Goal: Information Seeking & Learning: Learn about a topic

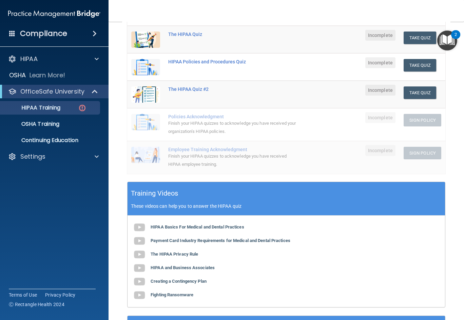
scroll to position [136, 0]
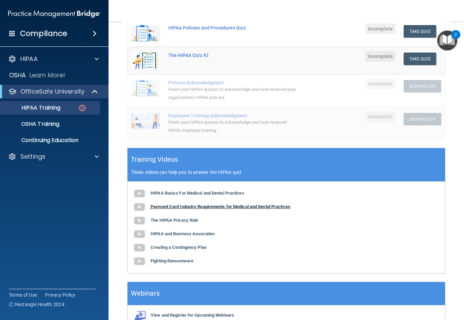
click at [192, 207] on b "Payment Card Industry Requirements for Medical and Dental Practices" at bounding box center [221, 206] width 140 height 5
click at [181, 222] on b "The HIPAA Privacy Rule" at bounding box center [175, 220] width 48 height 5
click at [190, 206] on b "Payment Card Industry Requirements for Medical and Dental Practices" at bounding box center [221, 206] width 140 height 5
click at [204, 194] on b "HIPAA Basics For Medical and Dental Practices" at bounding box center [198, 193] width 94 height 5
click at [173, 234] on b "HIPAA and Business Associates" at bounding box center [183, 233] width 64 height 5
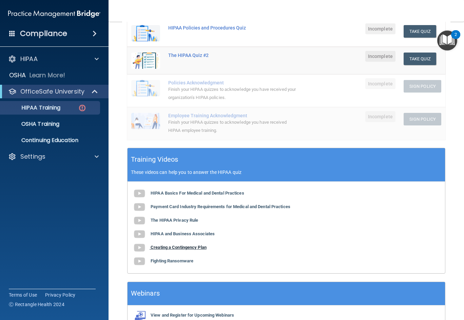
click at [178, 247] on b "Creating a Contingency Plan" at bounding box center [179, 247] width 56 height 5
click at [175, 261] on b "Fighting Ransomware" at bounding box center [172, 261] width 43 height 5
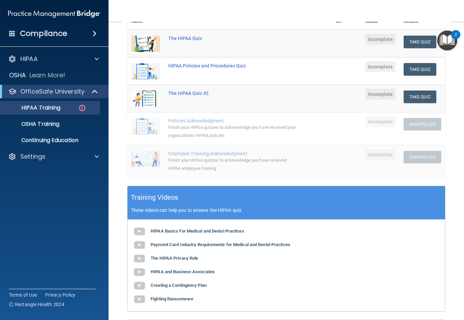
scroll to position [34, 0]
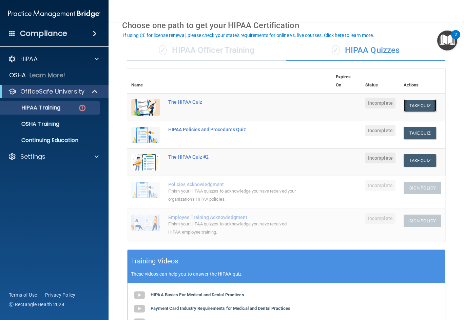
click at [420, 103] on button "Take Quiz" at bounding box center [420, 105] width 33 height 13
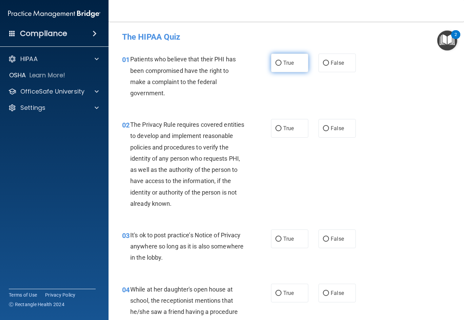
click at [276, 62] on input "True" at bounding box center [279, 63] width 6 height 5
radio input "true"
click at [276, 129] on input "True" at bounding box center [279, 128] width 6 height 5
radio input "true"
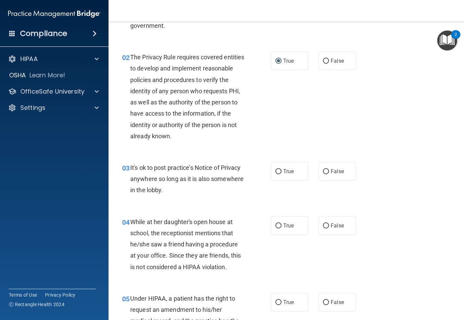
scroll to position [68, 0]
click at [276, 170] on input "True" at bounding box center [279, 171] width 6 height 5
radio input "true"
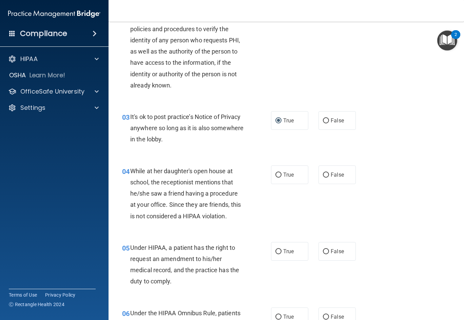
scroll to position [136, 0]
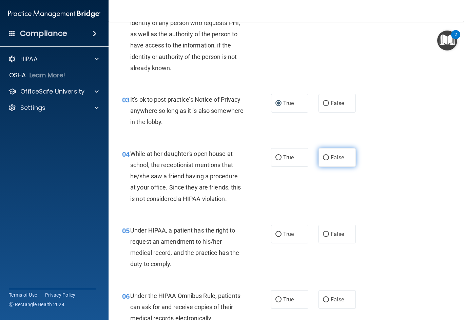
click at [323, 156] on input "False" at bounding box center [326, 157] width 6 height 5
radio input "true"
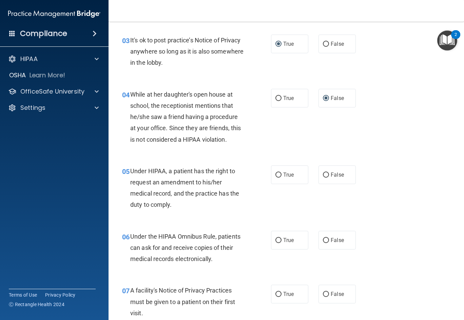
scroll to position [204, 0]
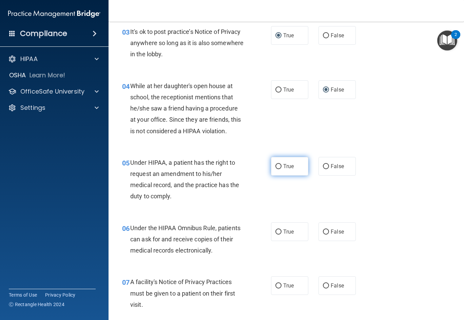
click at [276, 165] on input "True" at bounding box center [279, 166] width 6 height 5
radio input "true"
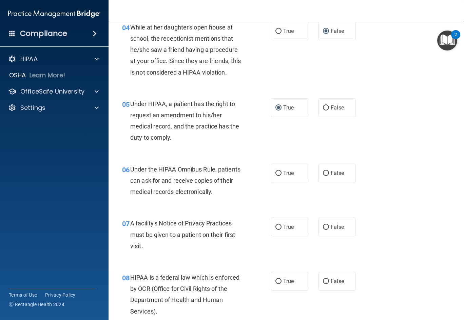
scroll to position [271, 0]
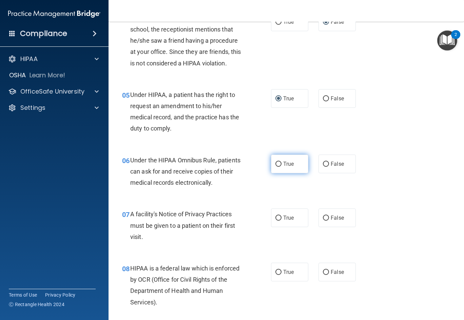
click at [276, 163] on input "True" at bounding box center [279, 164] width 6 height 5
radio input "true"
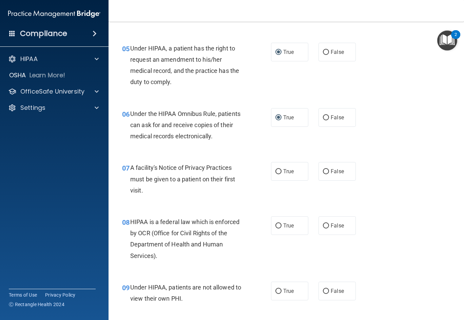
scroll to position [339, 0]
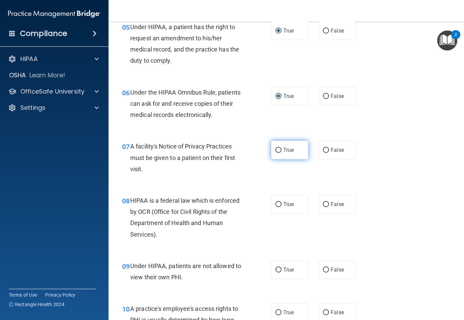
click at [276, 148] on input "True" at bounding box center [279, 150] width 6 height 5
radio input "true"
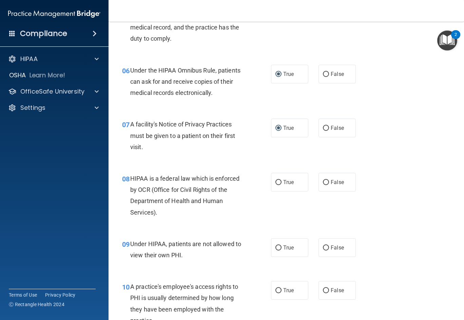
scroll to position [373, 0]
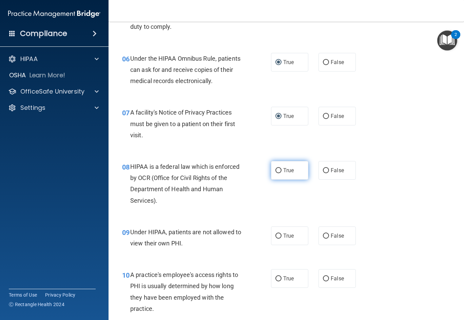
drag, startPoint x: 275, startPoint y: 169, endPoint x: 281, endPoint y: 170, distance: 5.5
click at [276, 169] on input "True" at bounding box center [279, 170] width 6 height 5
radio input "true"
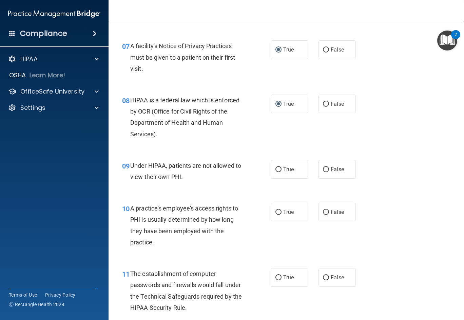
scroll to position [441, 0]
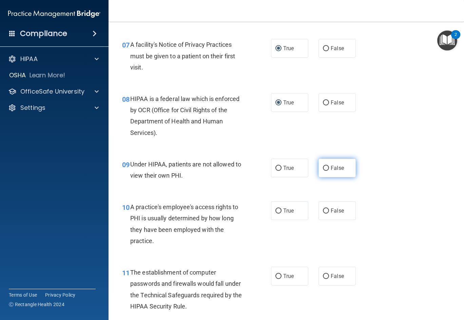
click at [323, 166] on input "False" at bounding box center [326, 168] width 6 height 5
radio input "true"
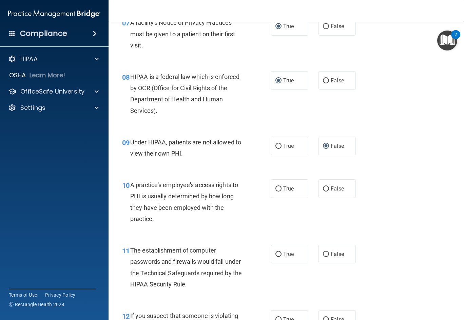
scroll to position [475, 0]
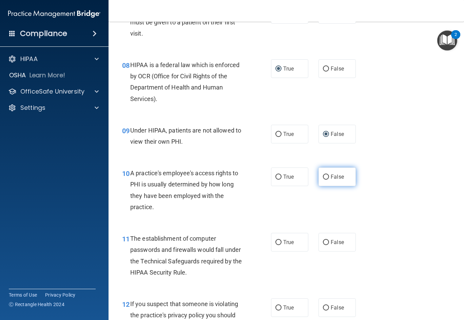
click at [323, 176] on input "False" at bounding box center [326, 177] width 6 height 5
radio input "true"
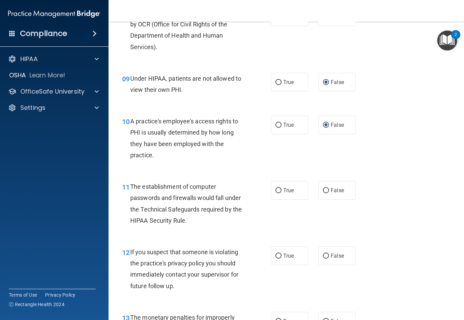
scroll to position [543, 0]
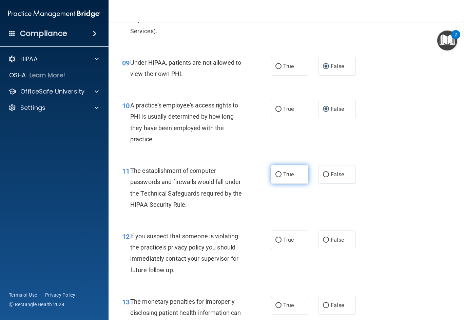
click at [276, 175] on input "True" at bounding box center [279, 174] width 6 height 5
radio input "true"
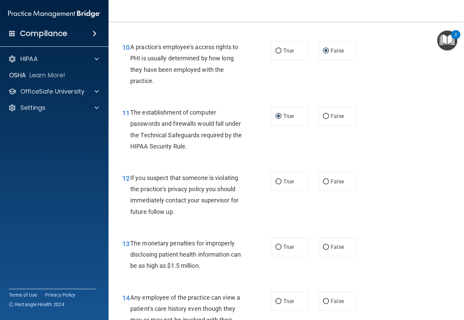
scroll to position [611, 0]
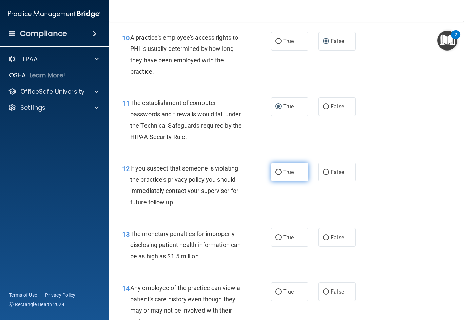
click at [277, 171] on input "True" at bounding box center [279, 172] width 6 height 5
radio input "true"
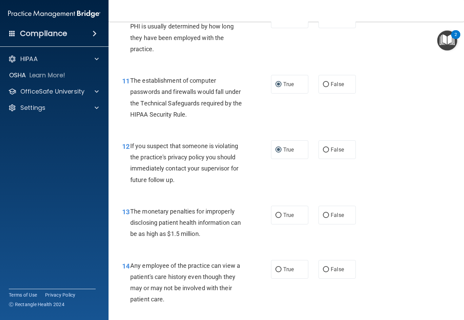
scroll to position [679, 0]
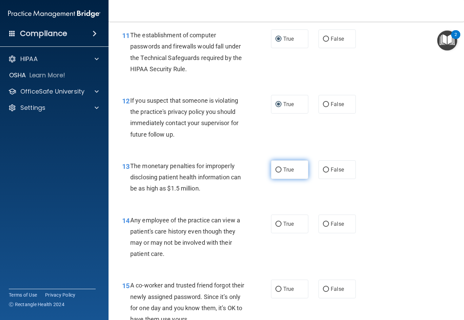
click at [277, 169] on input "True" at bounding box center [279, 170] width 6 height 5
radio input "true"
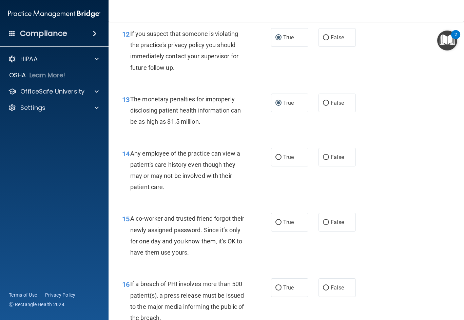
scroll to position [747, 0]
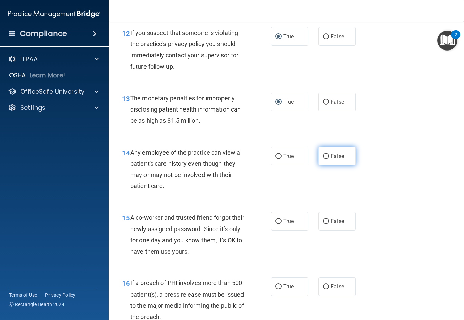
click at [323, 155] on input "False" at bounding box center [326, 156] width 6 height 5
radio input "true"
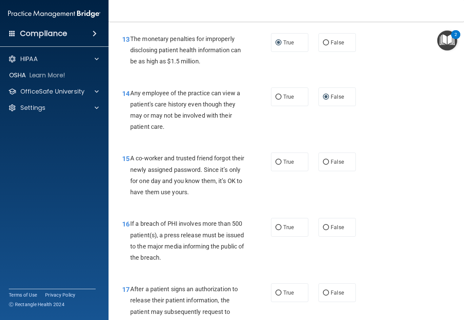
scroll to position [814, 0]
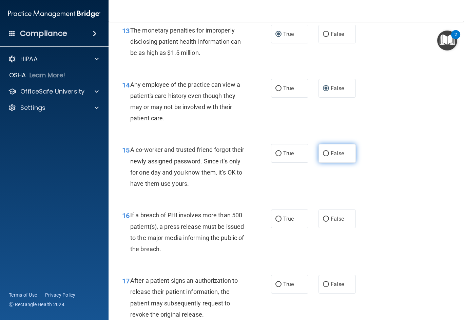
click at [323, 153] on input "False" at bounding box center [326, 153] width 6 height 5
radio input "true"
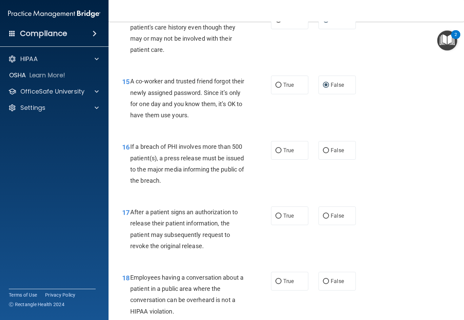
scroll to position [882, 0]
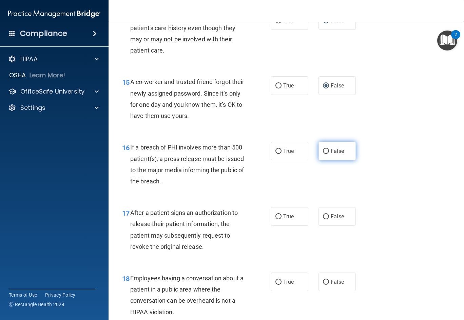
click at [323, 150] on input "False" at bounding box center [326, 151] width 6 height 5
radio input "true"
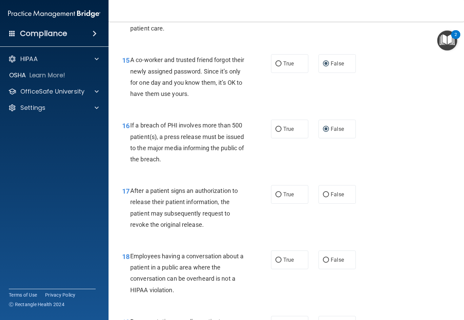
scroll to position [950, 0]
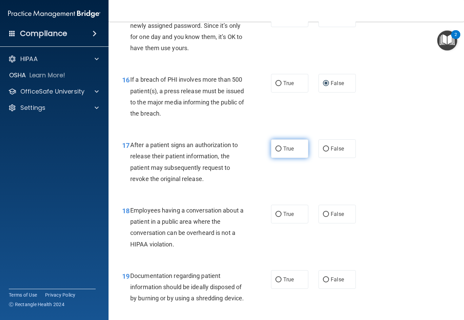
click at [276, 148] on input "True" at bounding box center [279, 149] width 6 height 5
radio input "true"
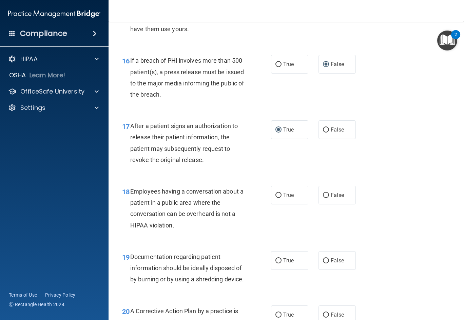
scroll to position [1018, 0]
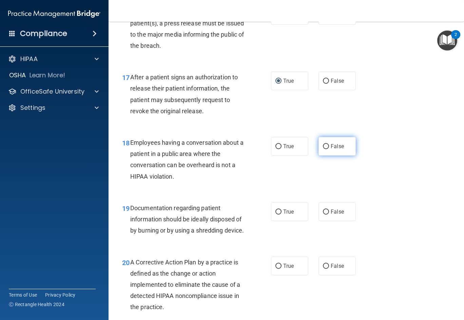
click at [323, 145] on input "False" at bounding box center [326, 146] width 6 height 5
radio input "true"
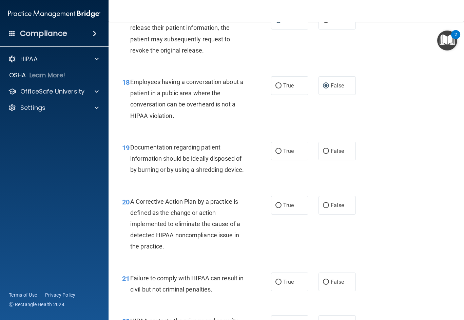
scroll to position [1086, 0]
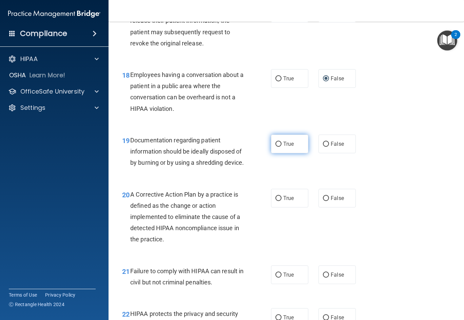
click at [276, 143] on input "True" at bounding box center [279, 144] width 6 height 5
radio input "true"
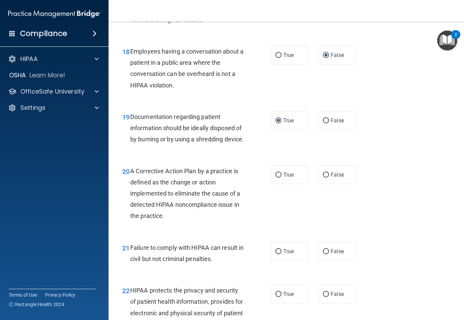
scroll to position [1154, 0]
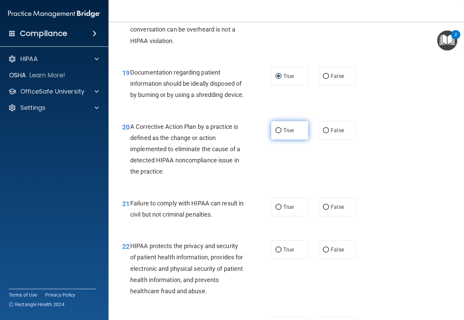
click at [277, 133] on input "True" at bounding box center [279, 130] width 6 height 5
radio input "true"
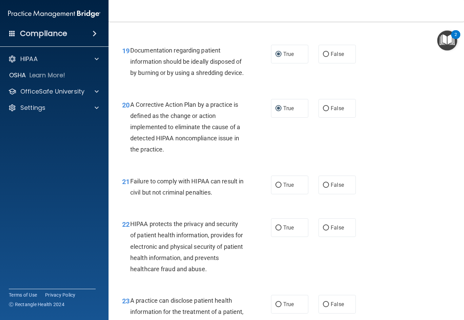
scroll to position [1222, 0]
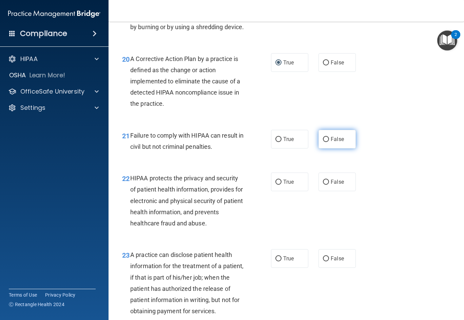
click at [324, 142] on input "False" at bounding box center [326, 139] width 6 height 5
radio input "true"
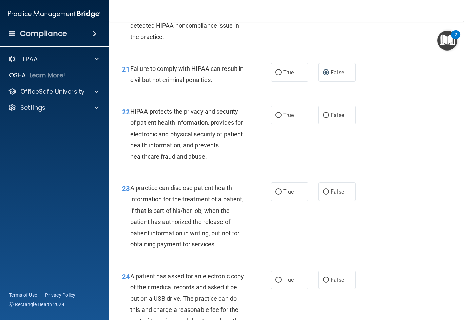
scroll to position [1289, 0]
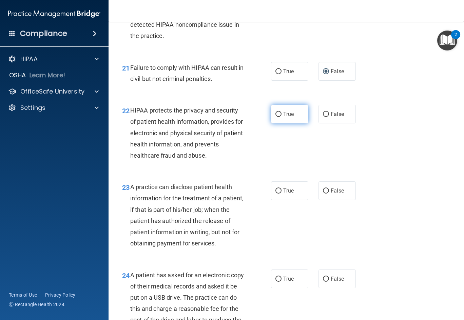
click at [278, 117] on input "True" at bounding box center [279, 114] width 6 height 5
radio input "true"
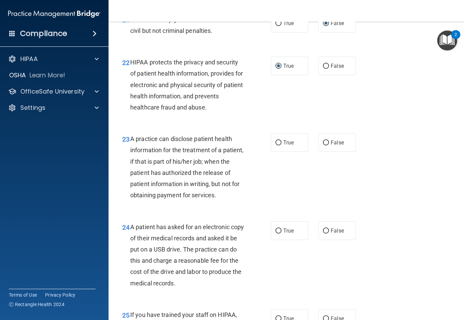
scroll to position [1357, 0]
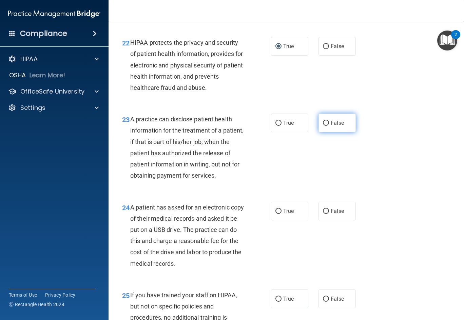
click at [323, 126] on input "False" at bounding box center [326, 123] width 6 height 5
radio input "true"
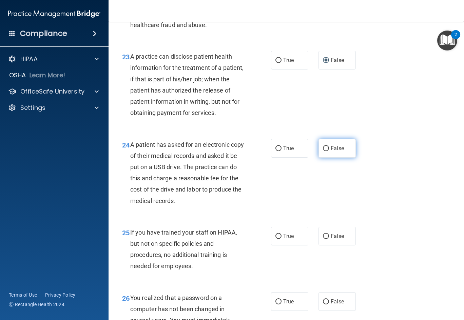
scroll to position [1425, 0]
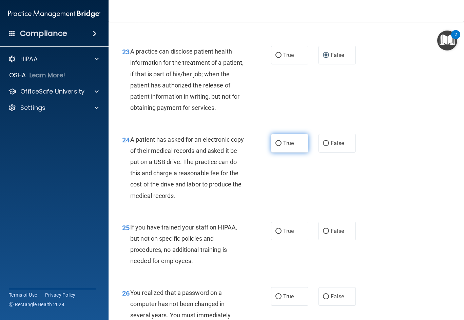
click at [276, 146] on input "True" at bounding box center [279, 143] width 6 height 5
radio input "true"
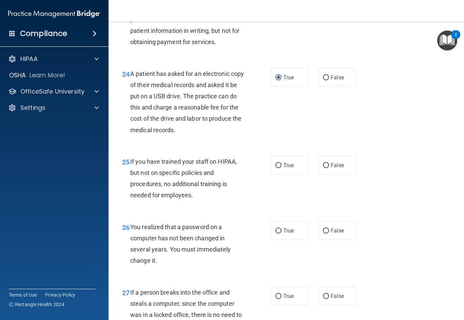
scroll to position [1493, 0]
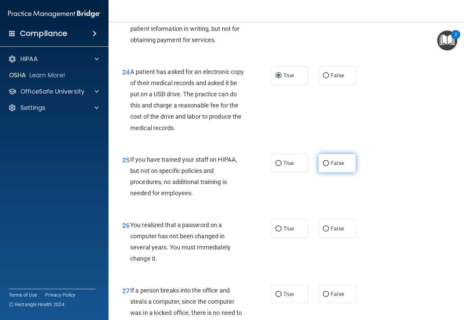
click at [323, 166] on input "False" at bounding box center [326, 163] width 6 height 5
radio input "true"
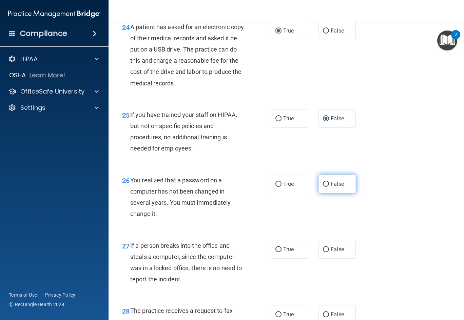
scroll to position [1561, 0]
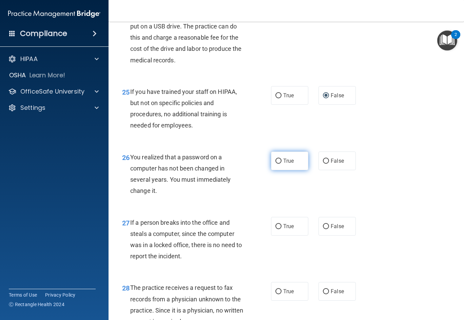
click at [277, 164] on input "True" at bounding box center [279, 161] width 6 height 5
radio input "true"
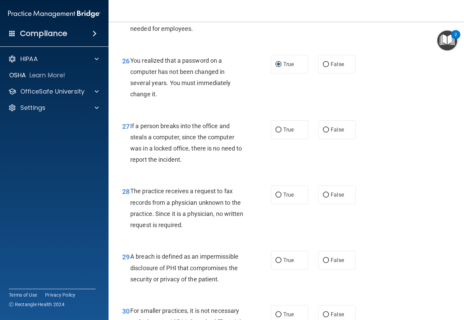
scroll to position [1663, 0]
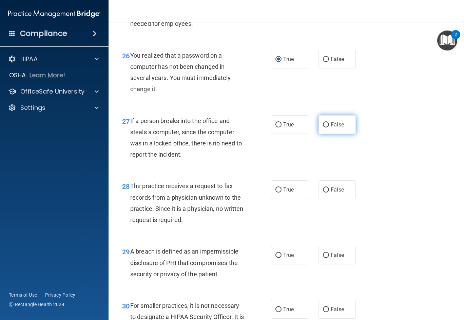
click at [323, 128] on input "False" at bounding box center [326, 125] width 6 height 5
radio input "true"
click at [323, 193] on input "False" at bounding box center [326, 190] width 6 height 5
radio input "true"
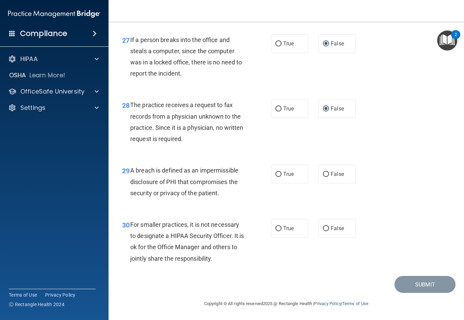
scroll to position [1765, 0]
click at [276, 174] on input "True" at bounding box center [279, 174] width 6 height 5
radio input "true"
click at [323, 227] on input "False" at bounding box center [326, 228] width 6 height 5
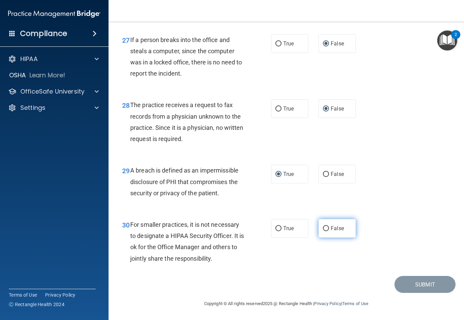
radio input "true"
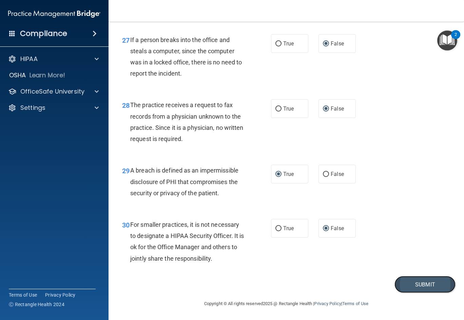
click at [412, 283] on button "Submit" at bounding box center [425, 284] width 61 height 17
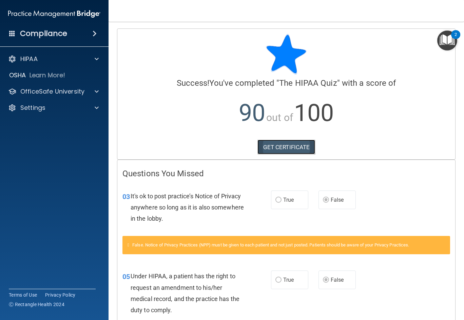
click at [286, 146] on link "GET CERTIFICATE" at bounding box center [287, 147] width 58 height 15
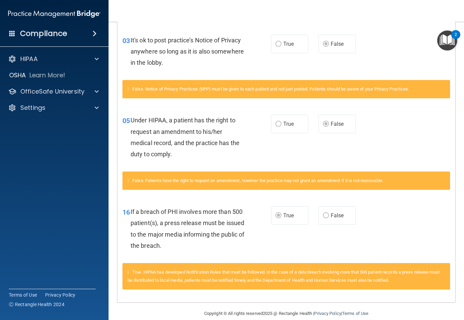
scroll to position [166, 0]
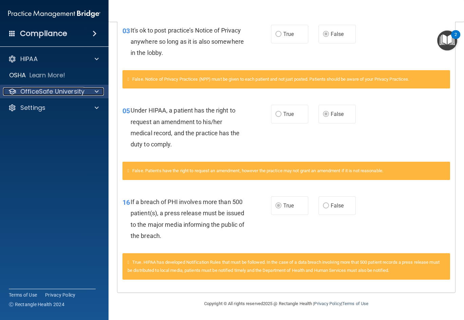
click at [75, 88] on p "OfficeSafe University" at bounding box center [52, 92] width 64 height 8
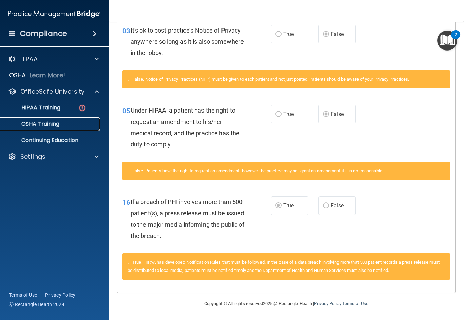
click at [54, 121] on p "OSHA Training" at bounding box center [31, 124] width 55 height 7
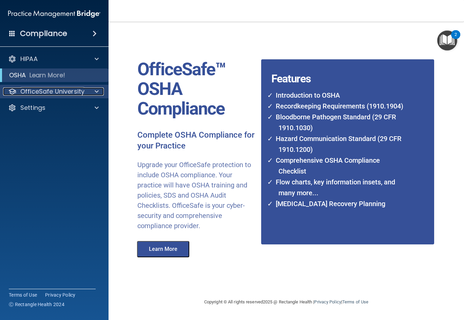
click at [81, 89] on p "OfficeSafe University" at bounding box center [52, 92] width 64 height 8
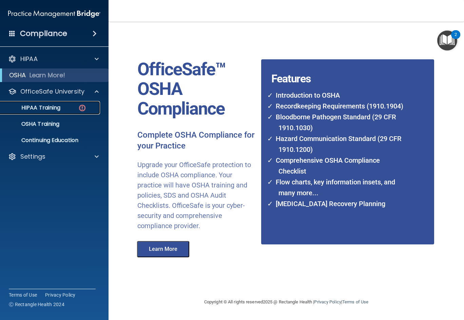
click at [62, 107] on div "HIPAA Training" at bounding box center [50, 108] width 93 height 7
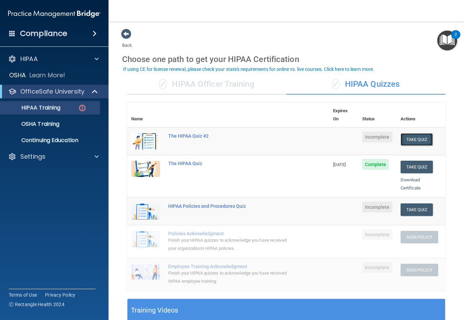
click at [410, 133] on button "Take Quiz" at bounding box center [417, 139] width 33 height 13
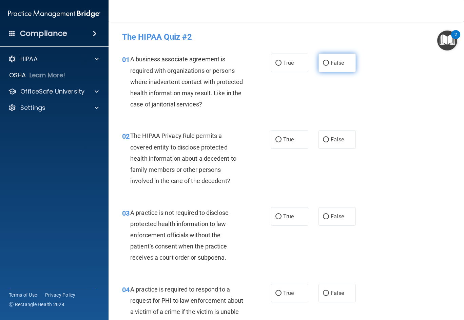
click at [323, 61] on input "False" at bounding box center [326, 63] width 6 height 5
radio input "true"
click at [324, 138] on input "False" at bounding box center [326, 139] width 6 height 5
radio input "true"
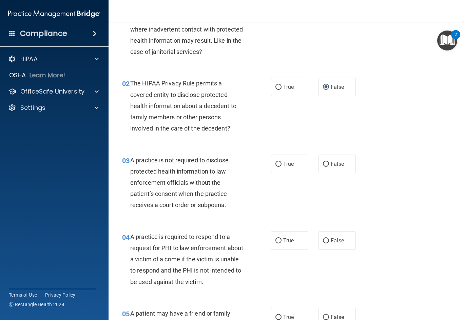
scroll to position [68, 0]
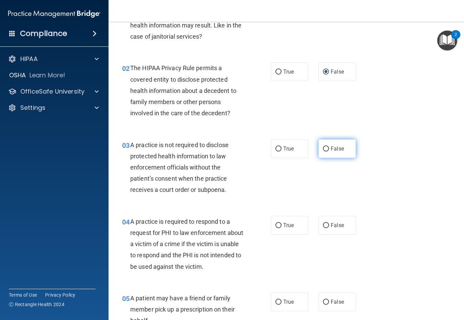
click at [324, 147] on input "False" at bounding box center [326, 149] width 6 height 5
radio input "true"
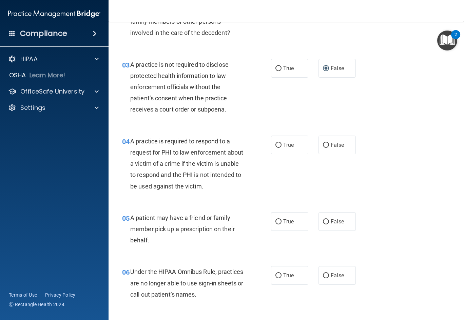
scroll to position [170, 0]
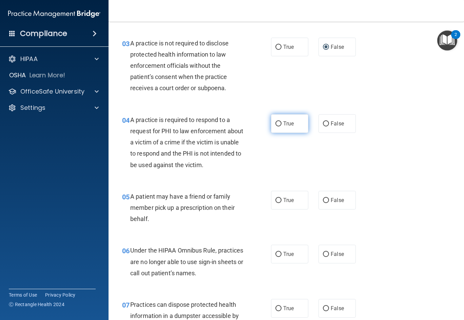
click at [276, 123] on input "True" at bounding box center [279, 123] width 6 height 5
radio input "true"
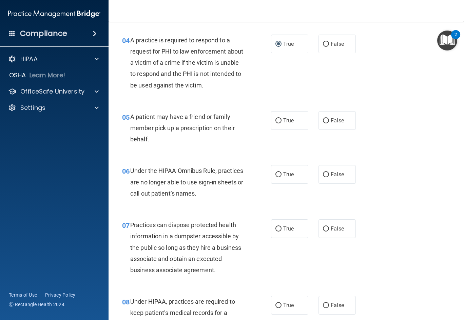
scroll to position [271, 0]
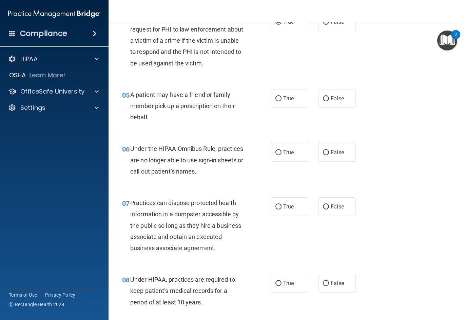
drag, startPoint x: 276, startPoint y: 98, endPoint x: 285, endPoint y: 108, distance: 13.9
click at [276, 98] on input "True" at bounding box center [279, 98] width 6 height 5
radio input "true"
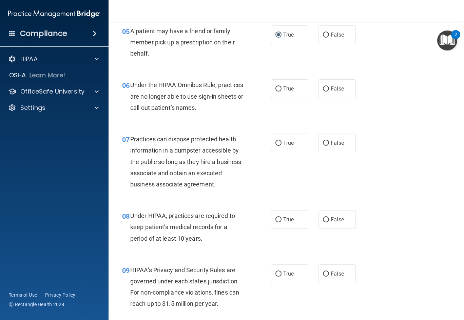
scroll to position [339, 0]
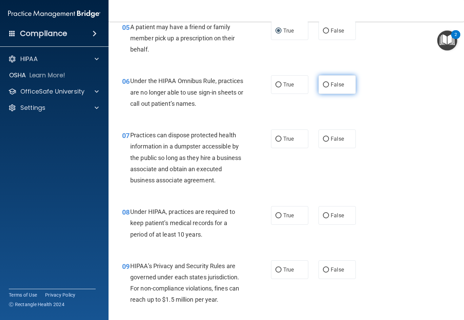
click at [323, 84] on input "False" at bounding box center [326, 84] width 6 height 5
radio input "true"
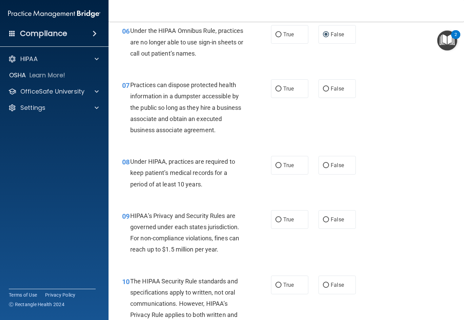
scroll to position [407, 0]
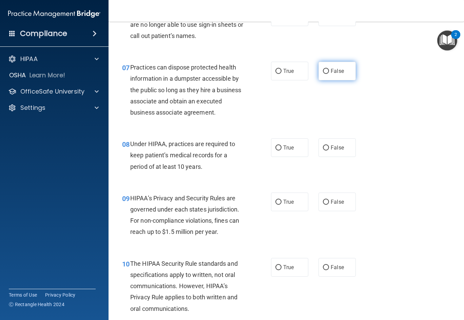
click at [323, 70] on input "False" at bounding box center [326, 71] width 6 height 5
radio input "true"
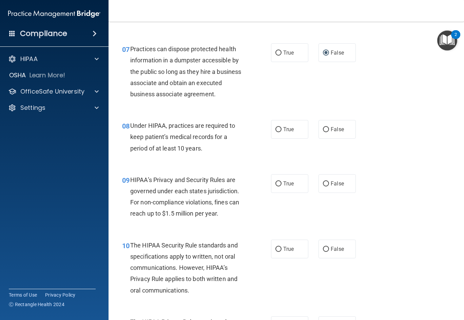
scroll to position [441, 0]
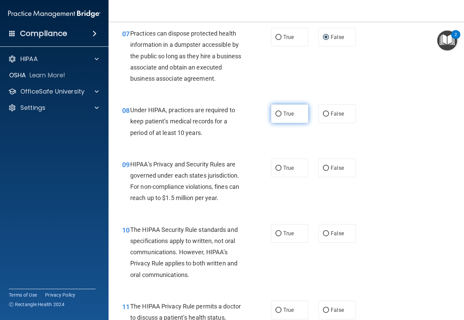
click at [276, 112] on input "True" at bounding box center [279, 114] width 6 height 5
radio input "true"
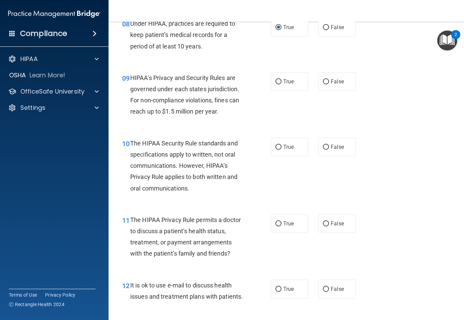
scroll to position [543, 0]
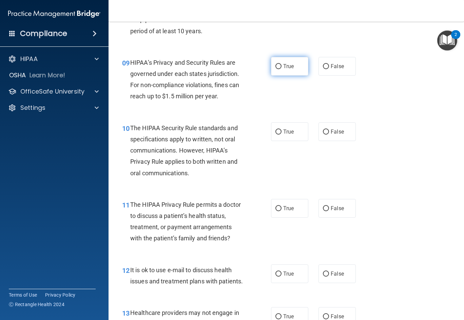
click at [277, 64] on input "True" at bounding box center [279, 66] width 6 height 5
radio input "true"
click at [324, 131] on input "False" at bounding box center [326, 132] width 6 height 5
radio input "true"
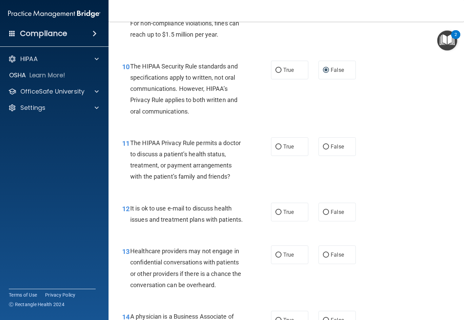
scroll to position [645, 0]
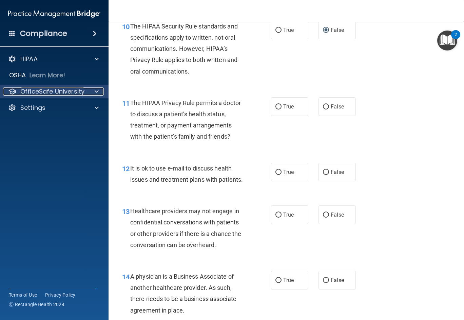
click at [93, 89] on div at bounding box center [95, 92] width 17 height 8
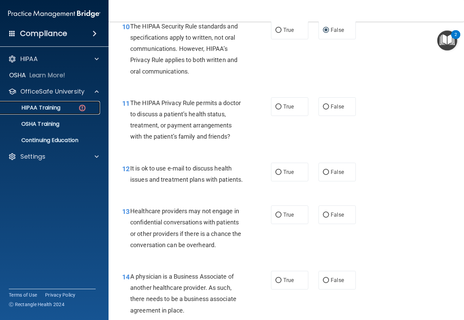
click at [61, 106] on div "HIPAA Training" at bounding box center [50, 108] width 93 height 7
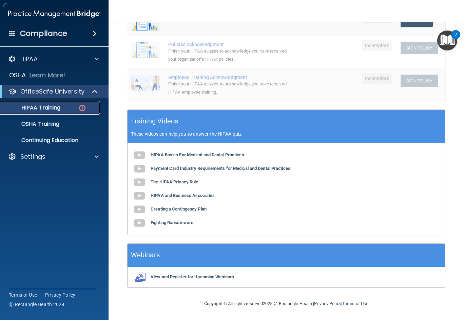
scroll to position [182, 0]
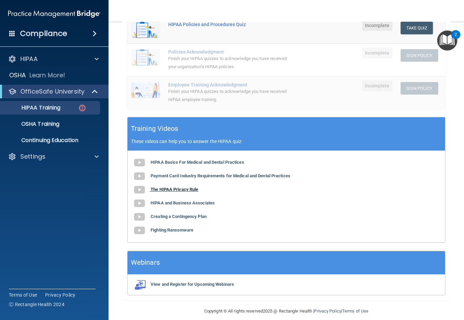
click at [172, 187] on b "The HIPAA Privacy Rule" at bounding box center [175, 189] width 48 height 5
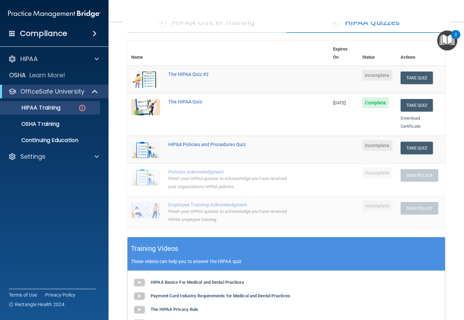
scroll to position [46, 0]
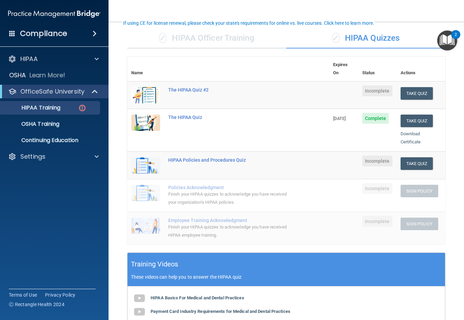
click at [362, 86] on span "Incomplete" at bounding box center [377, 91] width 30 height 11
click at [405, 87] on button "Take Quiz" at bounding box center [417, 93] width 33 height 13
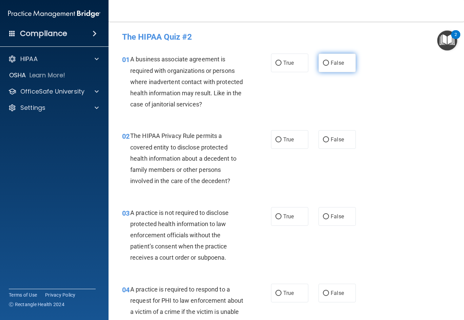
click at [323, 62] on input "False" at bounding box center [326, 63] width 6 height 5
radio input "true"
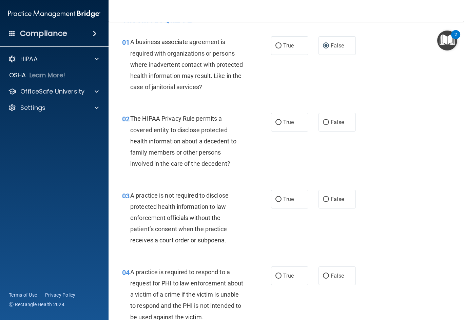
scroll to position [34, 0]
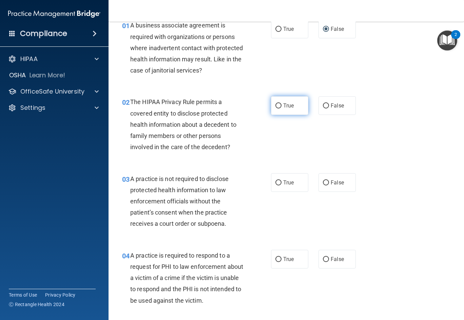
click at [276, 105] on input "True" at bounding box center [279, 105] width 6 height 5
radio input "true"
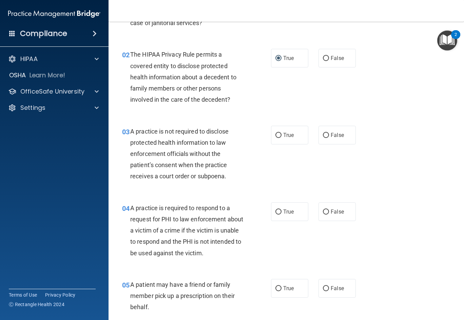
scroll to position [102, 0]
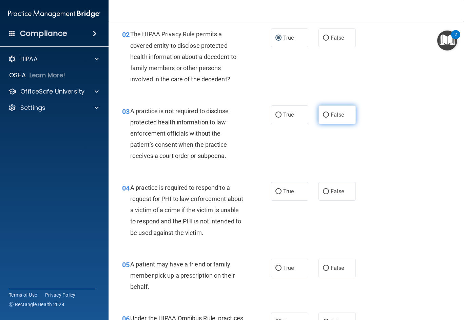
click at [324, 113] on input "False" at bounding box center [326, 115] width 6 height 5
radio input "true"
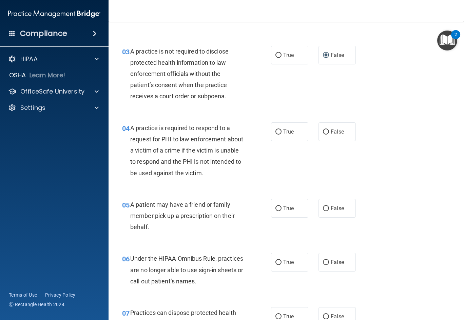
scroll to position [170, 0]
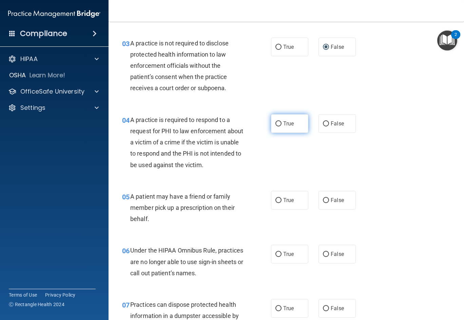
click at [276, 123] on input "True" at bounding box center [279, 123] width 6 height 5
radio input "true"
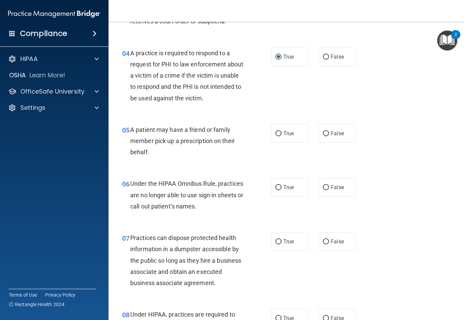
scroll to position [238, 0]
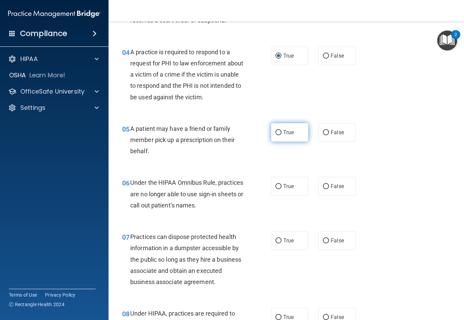
click at [276, 131] on input "True" at bounding box center [279, 132] width 6 height 5
radio input "true"
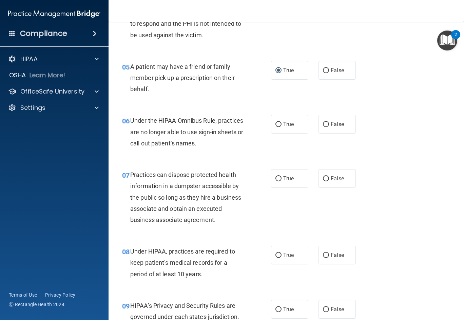
scroll to position [305, 0]
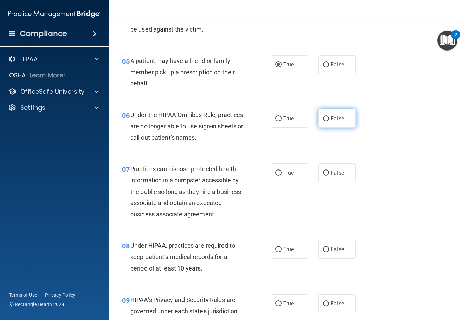
click at [323, 116] on input "False" at bounding box center [326, 118] width 6 height 5
radio input "true"
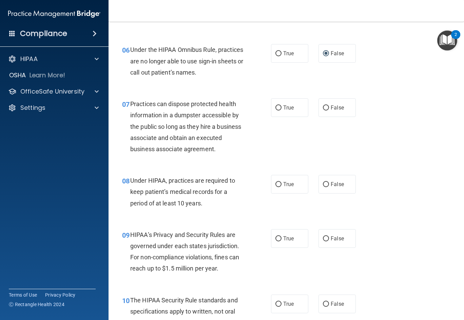
scroll to position [373, 0]
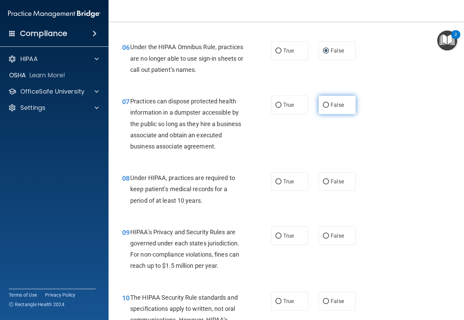
click at [323, 103] on input "False" at bounding box center [326, 105] width 6 height 5
radio input "true"
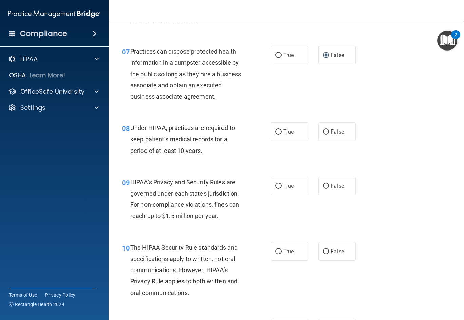
scroll to position [441, 0]
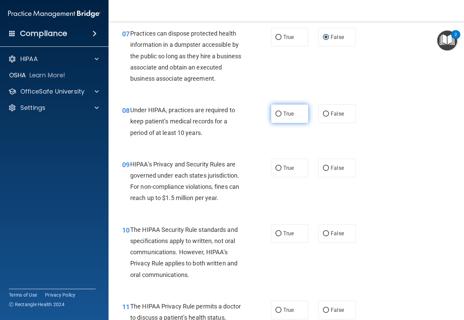
click at [276, 113] on input "True" at bounding box center [279, 114] width 6 height 5
radio input "true"
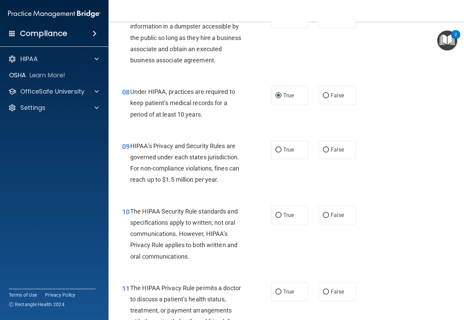
scroll to position [475, 0]
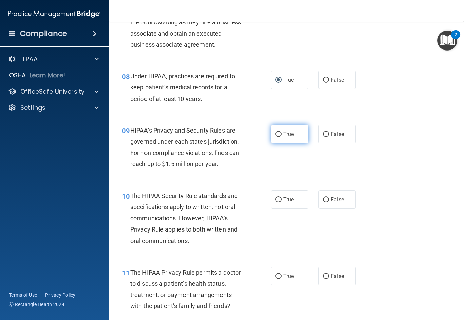
click at [277, 133] on input "True" at bounding box center [279, 134] width 6 height 5
radio input "true"
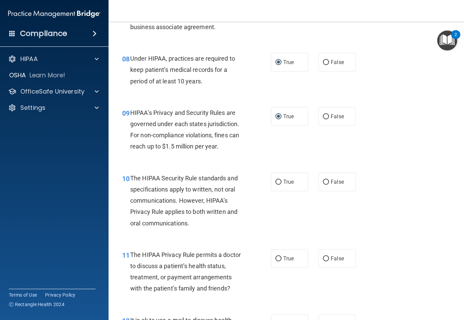
scroll to position [543, 0]
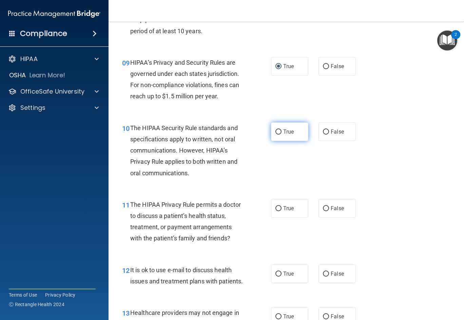
click at [276, 131] on input "True" at bounding box center [279, 132] width 6 height 5
radio input "true"
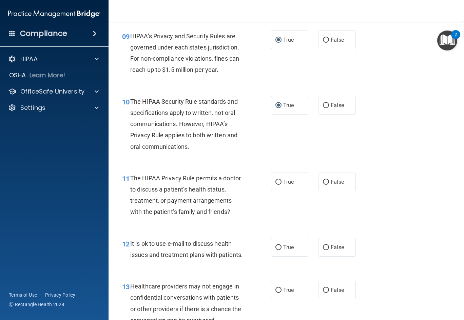
scroll to position [611, 0]
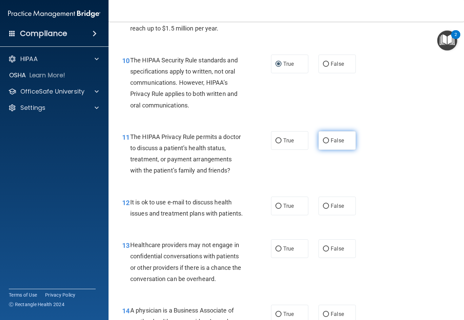
click at [323, 140] on input "False" at bounding box center [326, 140] width 6 height 5
radio input "true"
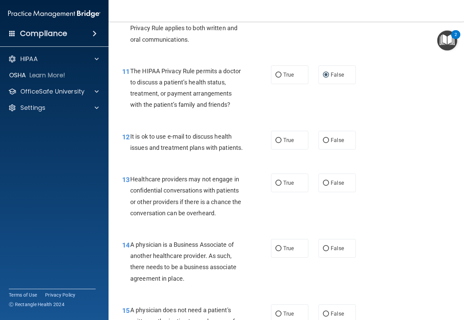
scroll to position [679, 0]
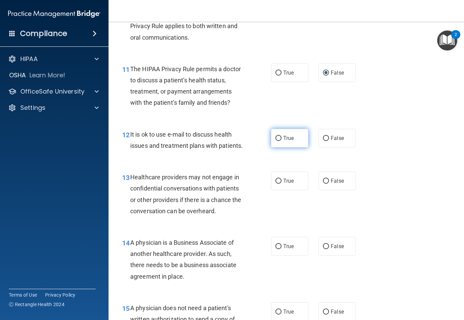
drag, startPoint x: 277, startPoint y: 137, endPoint x: 280, endPoint y: 139, distance: 3.7
click at [278, 138] on input "True" at bounding box center [279, 138] width 6 height 5
radio input "true"
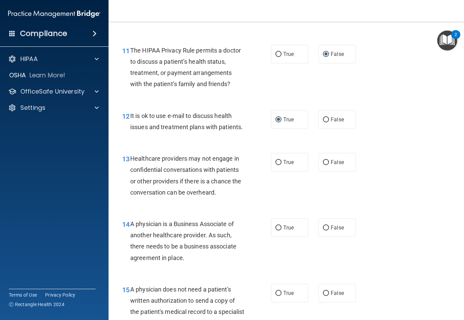
scroll to position [713, 0]
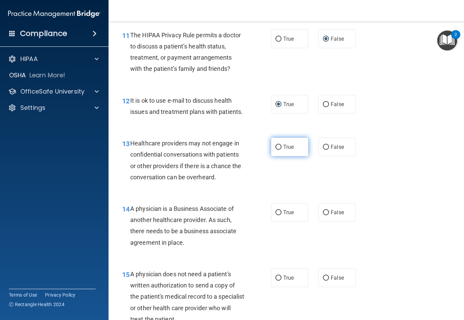
click at [276, 150] on input "True" at bounding box center [279, 147] width 6 height 5
radio input "true"
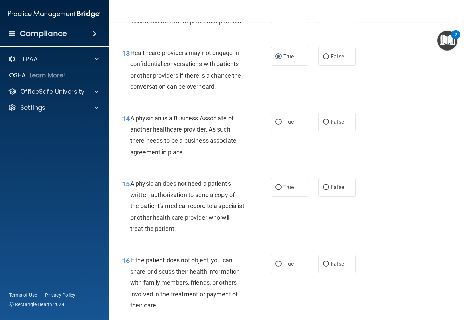
scroll to position [814, 0]
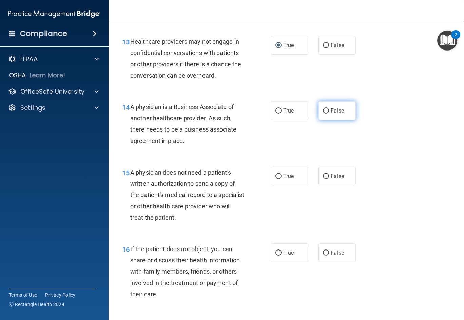
click at [323, 114] on input "False" at bounding box center [326, 111] width 6 height 5
radio input "true"
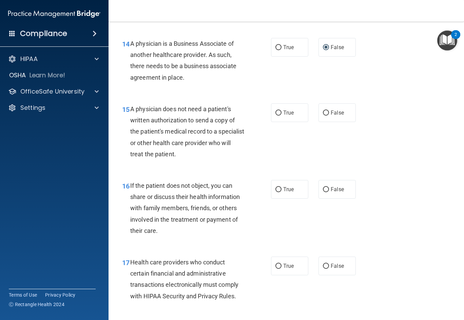
scroll to position [882, 0]
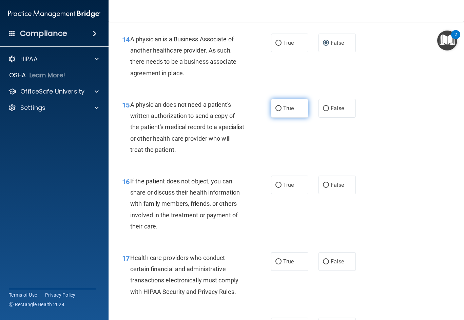
click at [276, 111] on input "True" at bounding box center [279, 108] width 6 height 5
radio input "true"
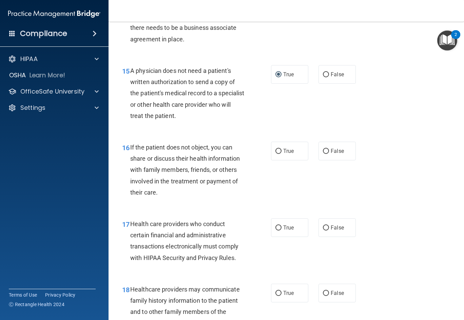
scroll to position [950, 0]
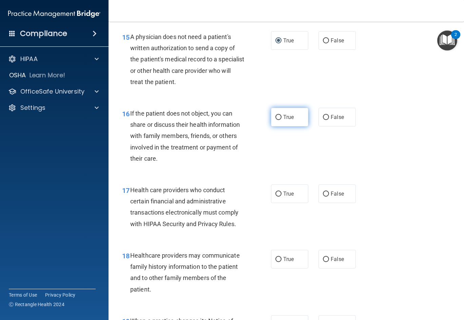
click at [277, 120] on input "True" at bounding box center [279, 117] width 6 height 5
radio input "true"
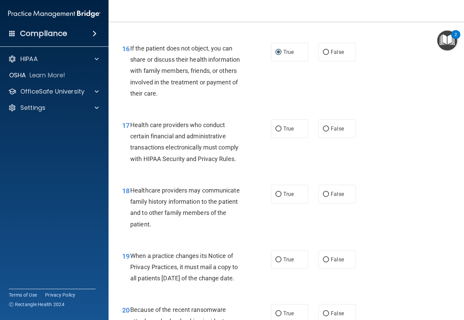
scroll to position [1018, 0]
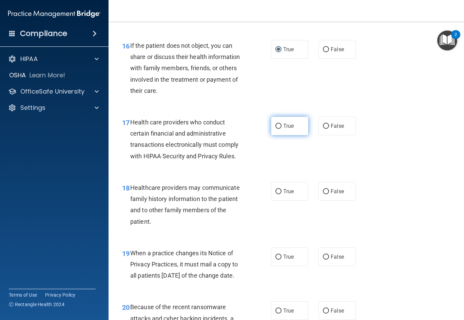
click at [276, 129] on input "True" at bounding box center [279, 126] width 6 height 5
radio input "true"
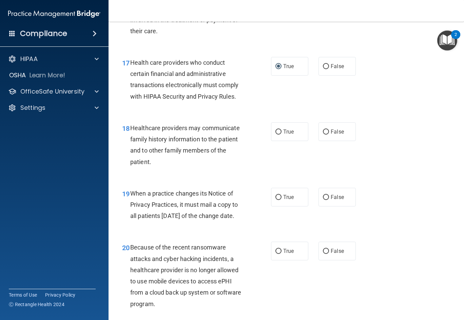
scroll to position [1086, 0]
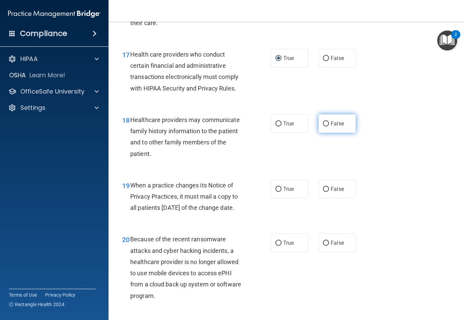
click at [323, 127] on input "False" at bounding box center [326, 123] width 6 height 5
radio input "true"
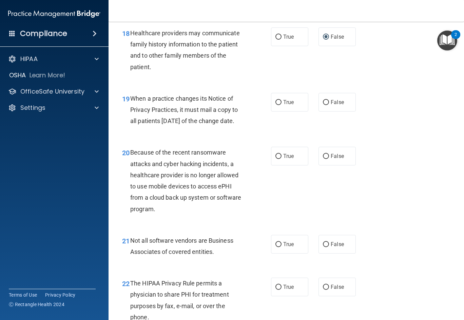
scroll to position [1188, 0]
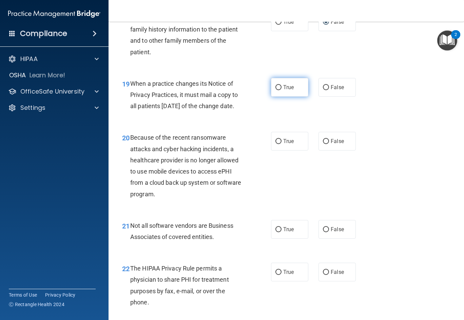
click at [276, 90] on input "True" at bounding box center [279, 87] width 6 height 5
radio input "true"
click at [325, 144] on input "False" at bounding box center [326, 141] width 6 height 5
radio input "true"
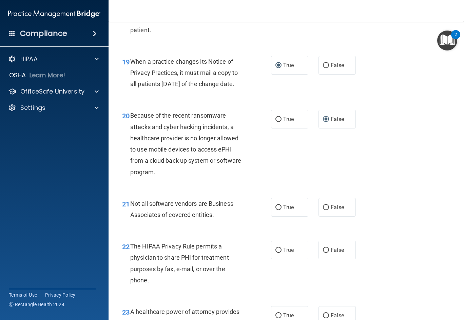
scroll to position [1256, 0]
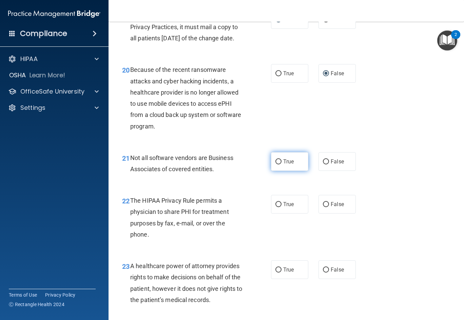
click at [276, 165] on input "True" at bounding box center [279, 161] width 6 height 5
radio input "true"
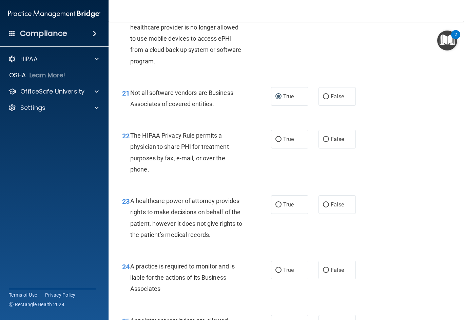
scroll to position [1323, 0]
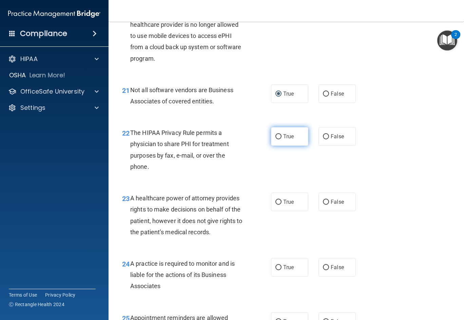
click at [276, 139] on input "True" at bounding box center [279, 136] width 6 height 5
radio input "true"
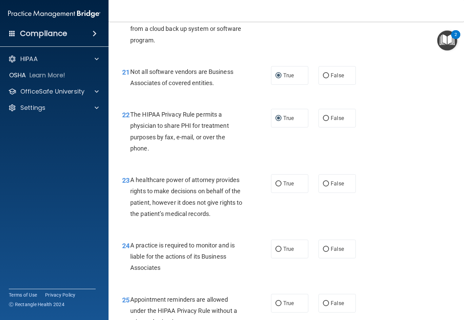
scroll to position [1391, 0]
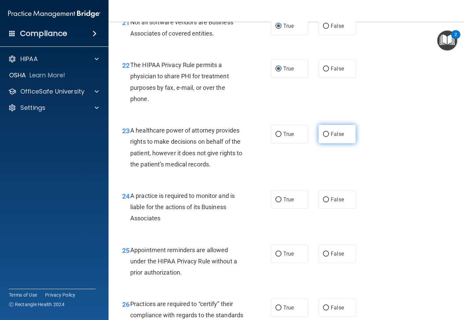
click at [323, 137] on input "False" at bounding box center [326, 134] width 6 height 5
radio input "true"
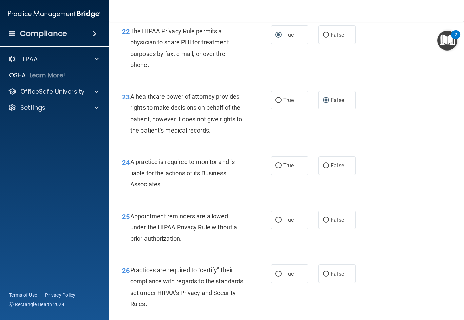
drag, startPoint x: 276, startPoint y: 187, endPoint x: 310, endPoint y: 197, distance: 35.6
click at [278, 169] on input "True" at bounding box center [279, 166] width 6 height 5
radio input "true"
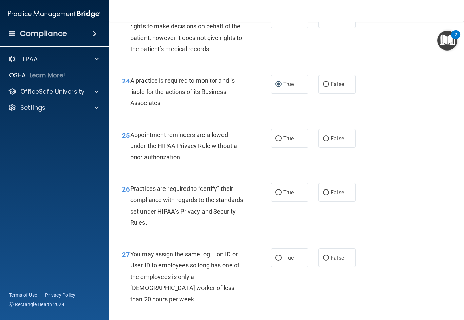
scroll to position [1527, 0]
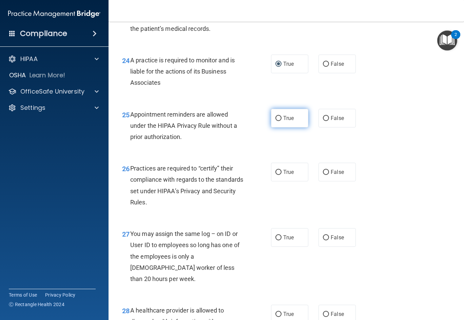
click at [277, 121] on input "True" at bounding box center [279, 118] width 6 height 5
radio input "true"
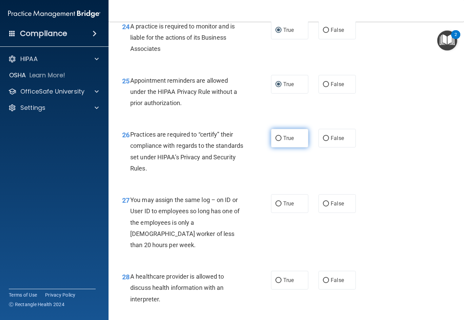
click at [278, 141] on input "True" at bounding box center [279, 138] width 6 height 5
radio input "true"
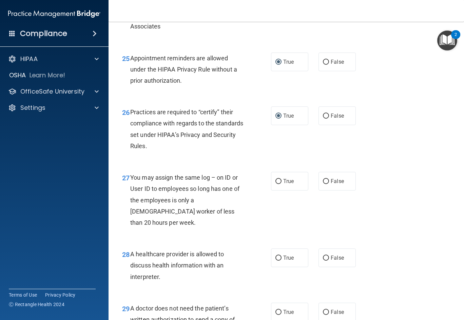
scroll to position [1629, 0]
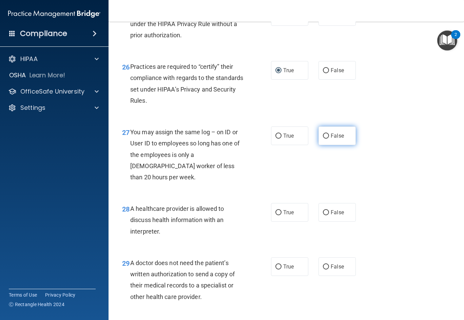
click at [325, 139] on input "False" at bounding box center [326, 136] width 6 height 5
radio input "true"
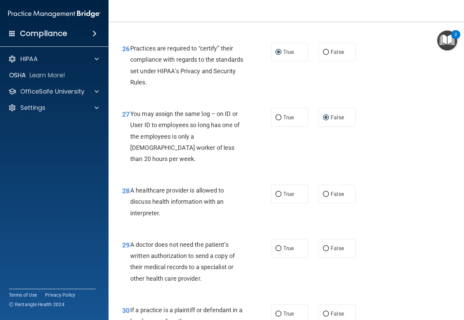
scroll to position [1663, 0]
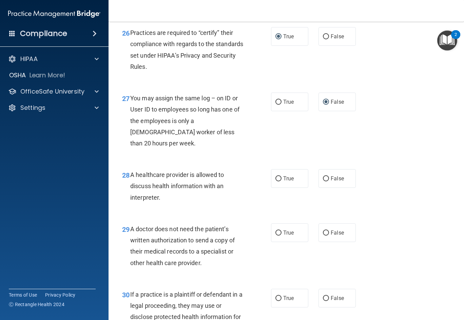
drag, startPoint x: 275, startPoint y: 189, endPoint x: 298, endPoint y: 201, distance: 25.7
click at [276, 182] on input "True" at bounding box center [279, 178] width 6 height 5
radio input "true"
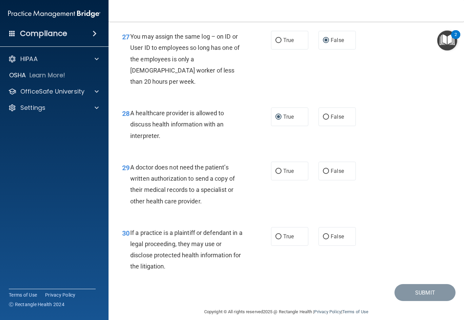
scroll to position [1731, 0]
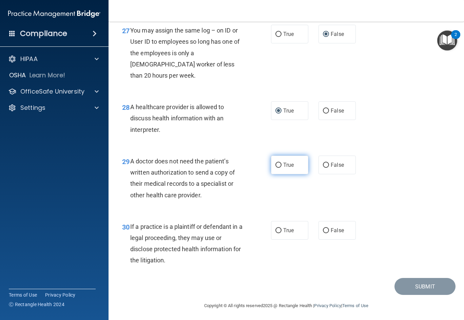
click at [276, 168] on input "True" at bounding box center [279, 165] width 6 height 5
radio input "true"
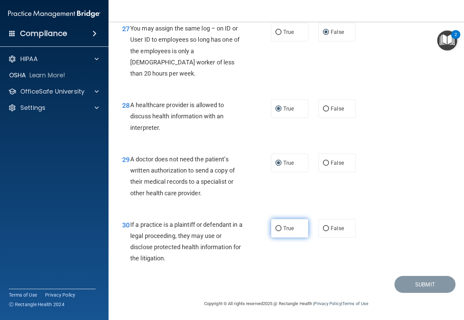
click at [276, 228] on input "True" at bounding box center [279, 228] width 6 height 5
radio input "true"
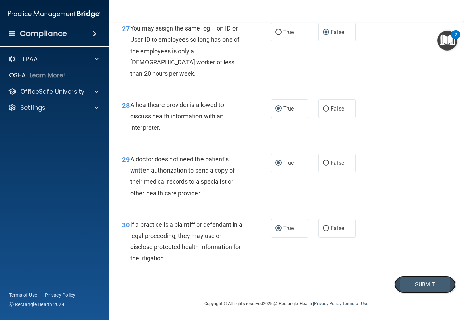
click at [416, 286] on button "Submit" at bounding box center [425, 284] width 61 height 17
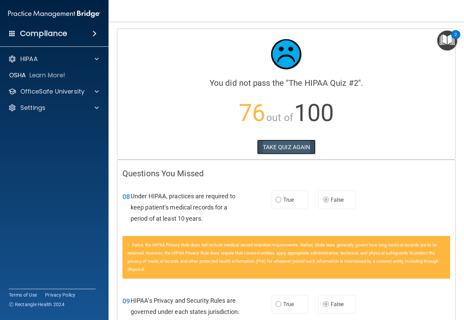
click at [281, 145] on button "TAKE QUIZ AGAIN" at bounding box center [286, 147] width 59 height 15
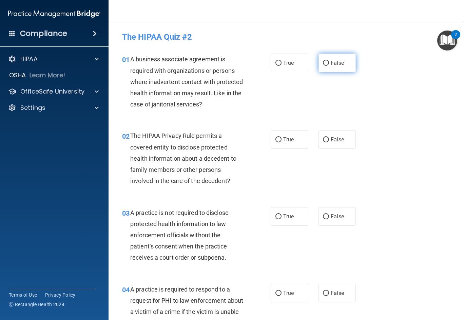
click at [323, 61] on input "False" at bounding box center [326, 63] width 6 height 5
radio input "true"
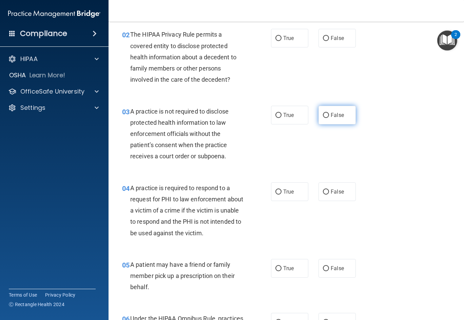
scroll to position [102, 0]
click at [276, 38] on input "True" at bounding box center [279, 38] width 6 height 5
radio input "true"
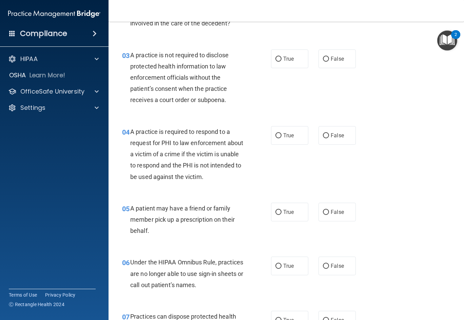
scroll to position [170, 0]
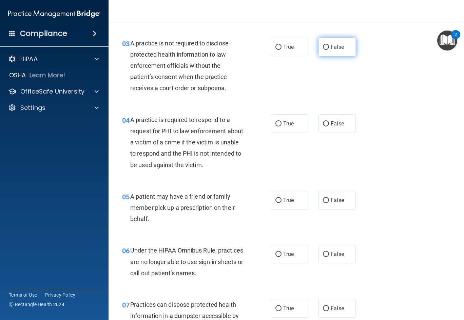
click at [323, 46] on input "False" at bounding box center [326, 47] width 6 height 5
radio input "true"
click at [277, 122] on input "True" at bounding box center [279, 123] width 6 height 5
radio input "true"
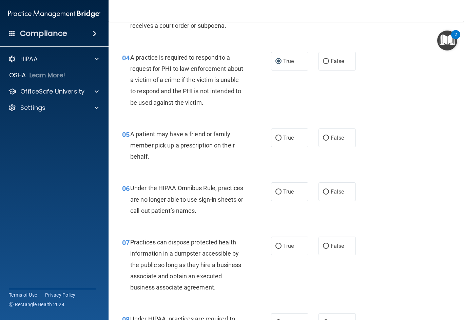
scroll to position [238, 0]
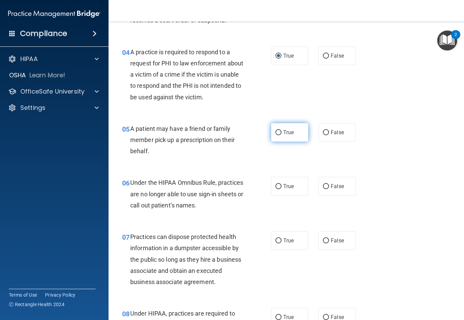
click at [276, 131] on input "True" at bounding box center [279, 132] width 6 height 5
radio input "true"
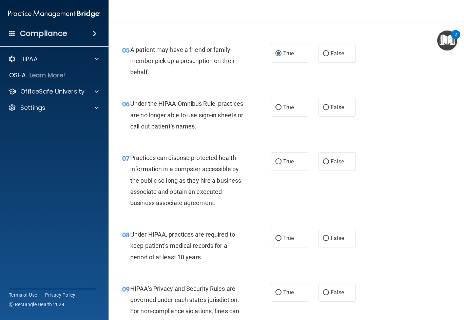
scroll to position [339, 0]
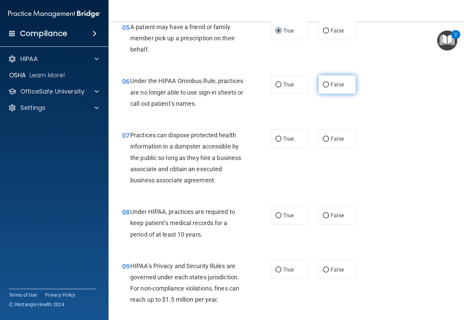
click at [324, 84] on input "False" at bounding box center [326, 84] width 6 height 5
radio input "true"
click at [323, 138] on input "False" at bounding box center [326, 139] width 6 height 5
radio input "true"
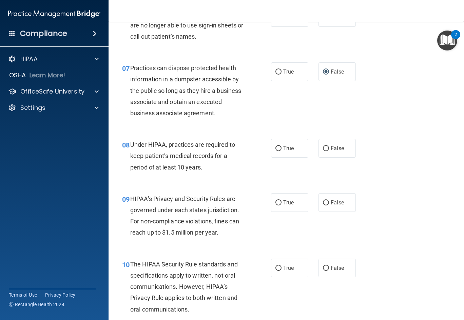
scroll to position [407, 0]
click at [324, 147] on input "False" at bounding box center [326, 148] width 6 height 5
radio input "true"
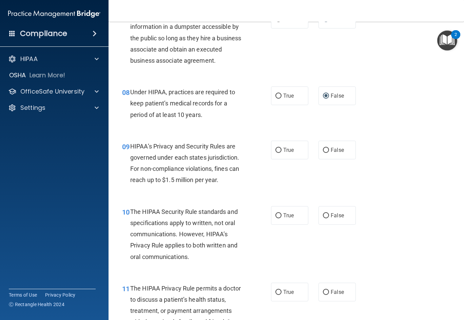
scroll to position [475, 0]
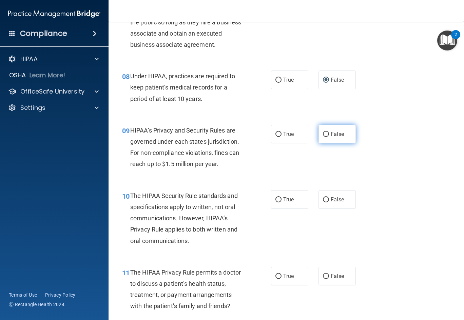
click at [323, 134] on input "False" at bounding box center [326, 134] width 6 height 5
radio input "true"
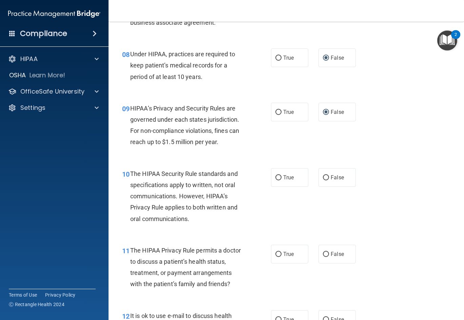
scroll to position [543, 0]
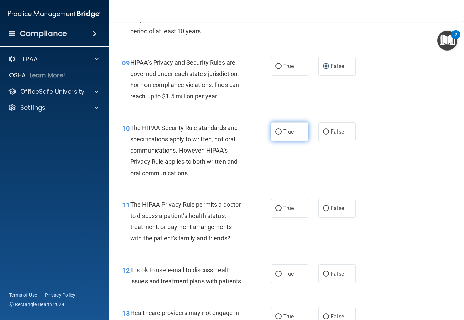
click at [277, 130] on input "True" at bounding box center [279, 132] width 6 height 5
radio input "true"
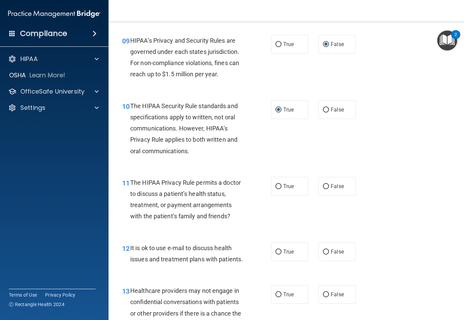
scroll to position [577, 0]
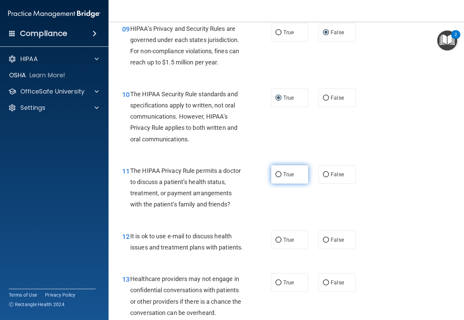
click at [276, 174] on input "True" at bounding box center [279, 174] width 6 height 5
radio input "true"
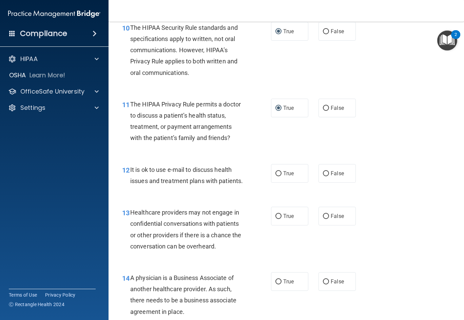
scroll to position [645, 0]
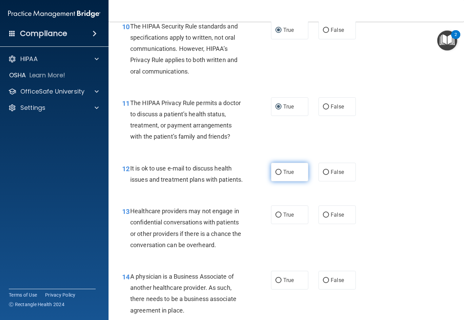
click at [276, 170] on input "True" at bounding box center [279, 172] width 6 height 5
radio input "true"
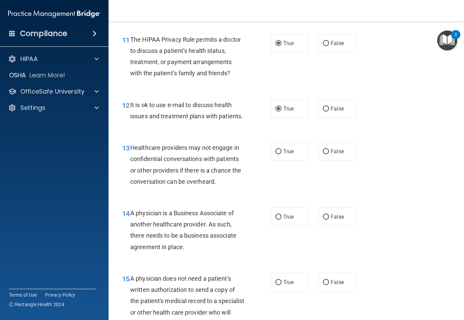
scroll to position [713, 0]
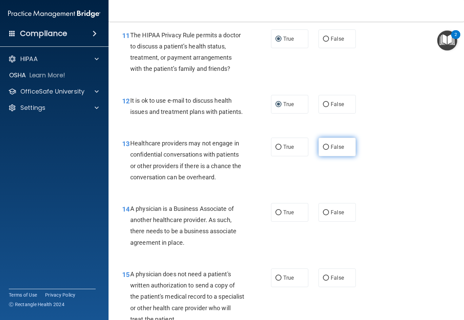
click at [323, 150] on input "False" at bounding box center [326, 147] width 6 height 5
radio input "true"
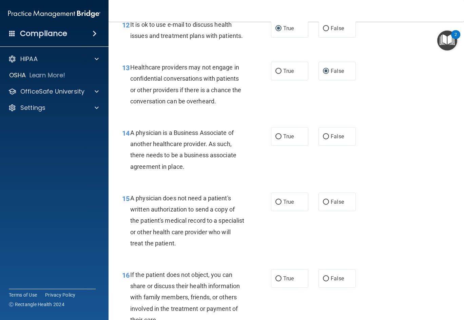
scroll to position [814, 0]
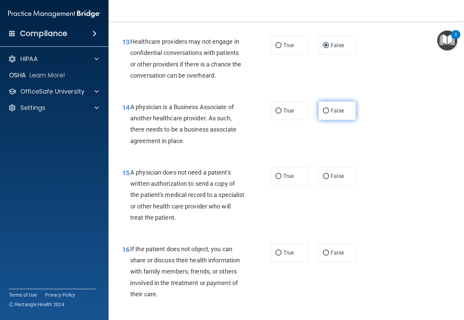
click at [324, 114] on input "False" at bounding box center [326, 111] width 6 height 5
radio input "true"
click at [276, 179] on input "True" at bounding box center [279, 176] width 6 height 5
radio input "true"
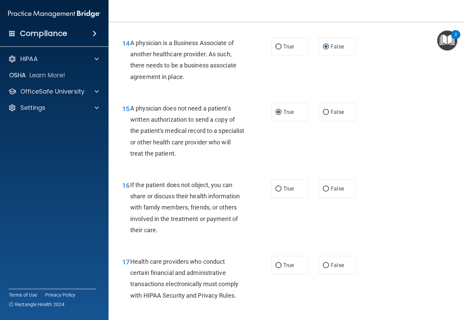
scroll to position [882, 0]
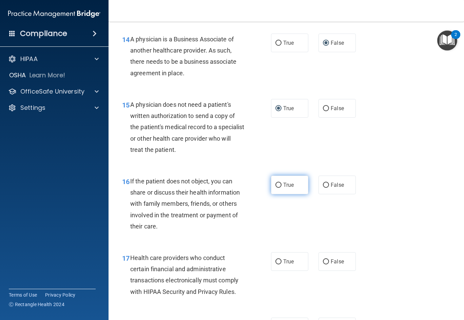
click at [276, 188] on input "True" at bounding box center [279, 185] width 6 height 5
radio input "true"
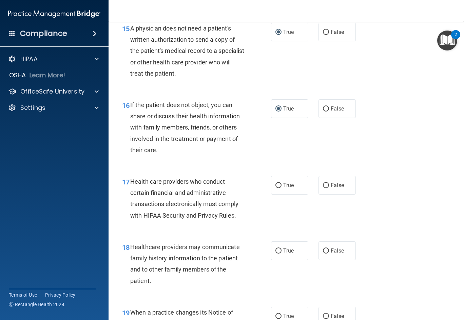
scroll to position [984, 0]
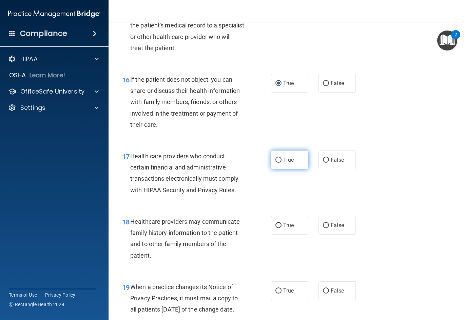
click at [278, 163] on input "True" at bounding box center [279, 160] width 6 height 5
radio input "true"
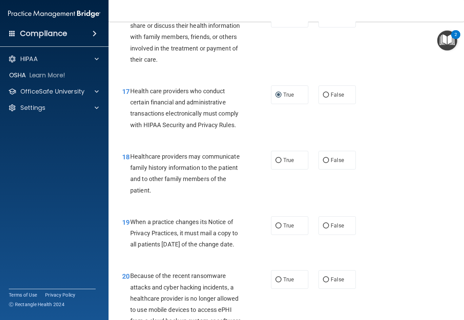
scroll to position [1052, 0]
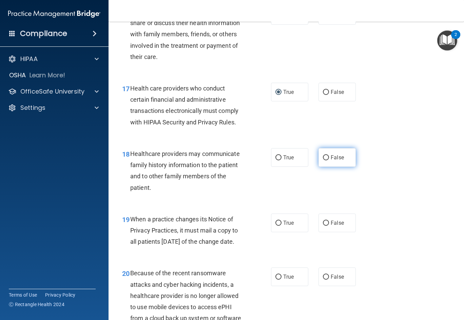
click at [323, 161] on input "False" at bounding box center [326, 157] width 6 height 5
radio input "true"
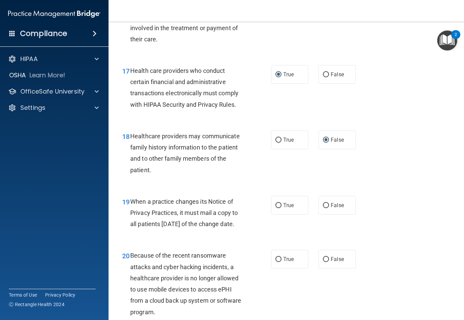
scroll to position [1120, 0]
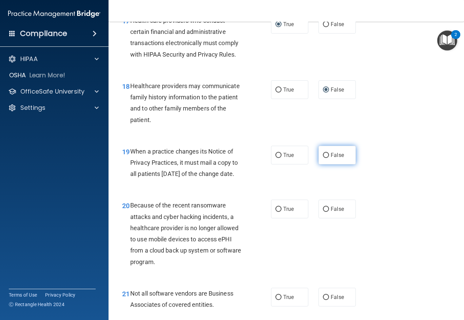
click at [323, 158] on input "False" at bounding box center [326, 155] width 6 height 5
radio input "true"
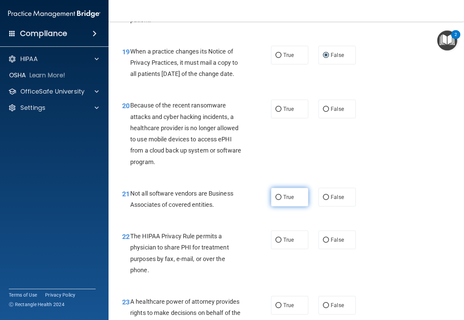
scroll to position [1222, 0]
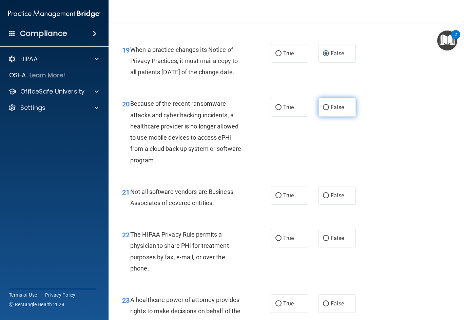
drag, startPoint x: 322, startPoint y: 130, endPoint x: 324, endPoint y: 135, distance: 5.8
click at [323, 110] on input "False" at bounding box center [326, 107] width 6 height 5
radio input "true"
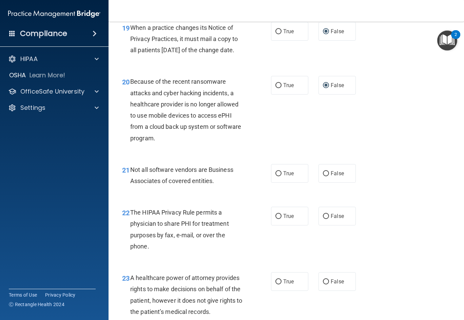
scroll to position [1256, 0]
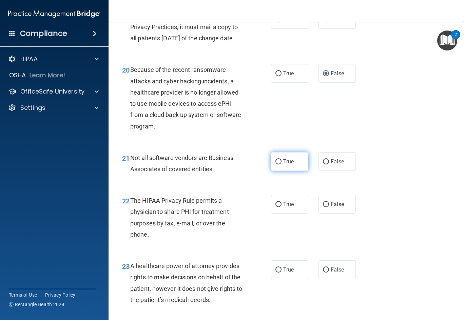
click at [276, 165] on input "True" at bounding box center [279, 161] width 6 height 5
radio input "true"
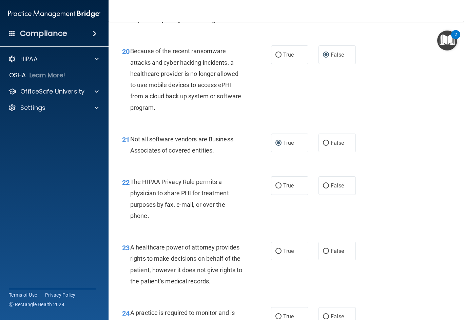
scroll to position [1323, 0]
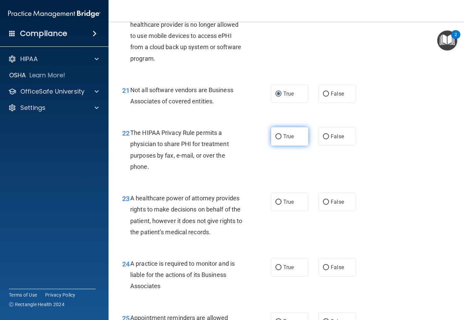
click at [276, 139] on input "True" at bounding box center [279, 136] width 6 height 5
radio input "true"
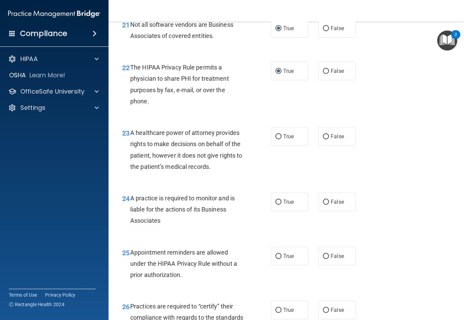
scroll to position [1391, 0]
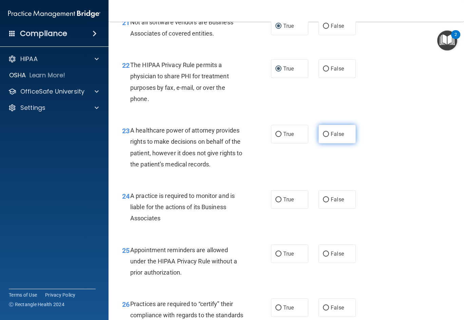
click at [323, 137] on input "False" at bounding box center [326, 134] width 6 height 5
radio input "true"
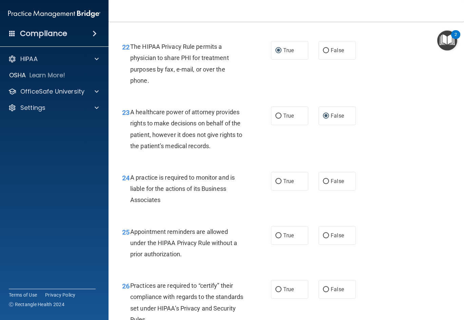
scroll to position [1425, 0]
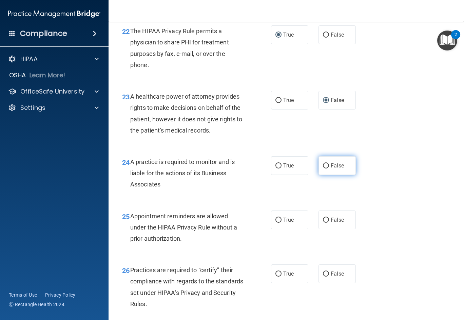
click at [324, 169] on input "False" at bounding box center [326, 166] width 6 height 5
radio input "true"
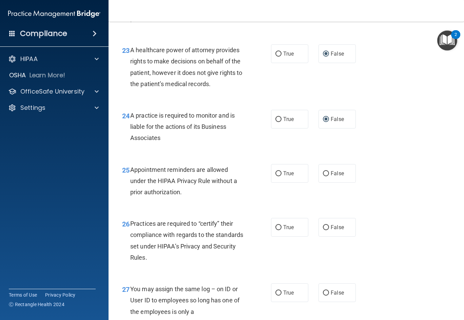
scroll to position [1493, 0]
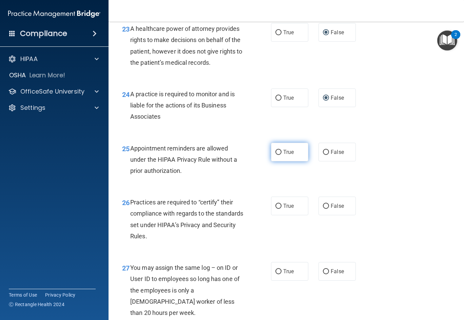
click at [277, 155] on input "True" at bounding box center [279, 152] width 6 height 5
radio input "true"
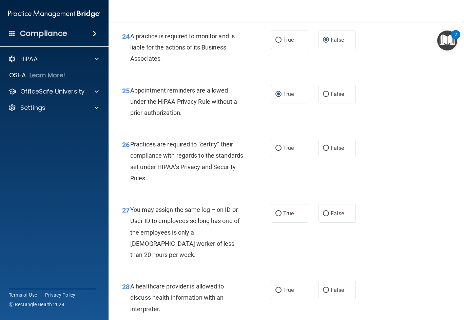
scroll to position [1561, 0]
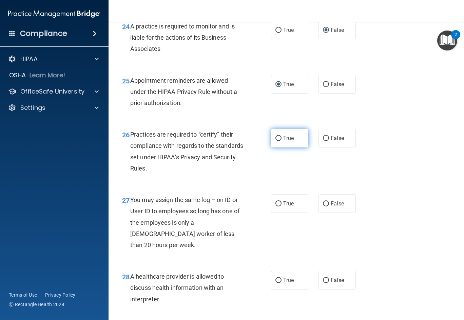
click at [276, 141] on input "True" at bounding box center [279, 138] width 6 height 5
radio input "true"
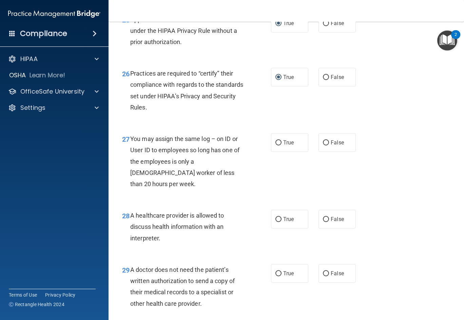
scroll to position [1629, 0]
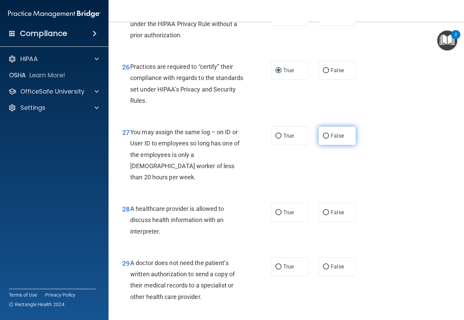
click at [324, 139] on input "False" at bounding box center [326, 136] width 6 height 5
radio input "true"
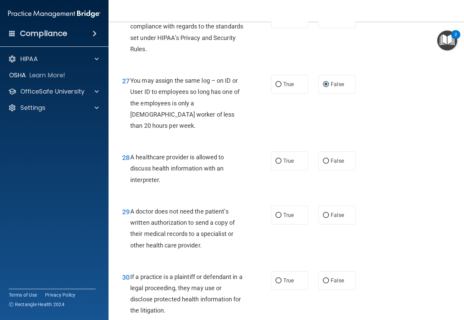
scroll to position [1697, 0]
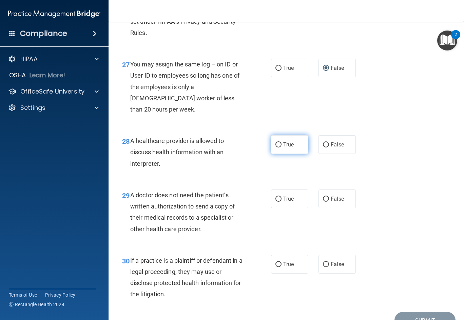
click at [276, 148] on input "True" at bounding box center [279, 145] width 6 height 5
radio input "true"
drag, startPoint x: 275, startPoint y: 208, endPoint x: 276, endPoint y: 216, distance: 8.6
click at [276, 202] on input "True" at bounding box center [279, 199] width 6 height 5
radio input "true"
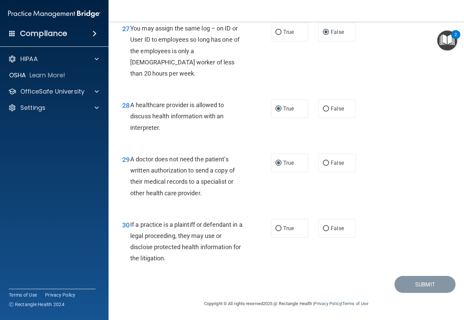
scroll to position [1744, 0]
click at [277, 227] on input "True" at bounding box center [279, 228] width 6 height 5
radio input "true"
click at [413, 284] on button "Submit" at bounding box center [425, 284] width 61 height 17
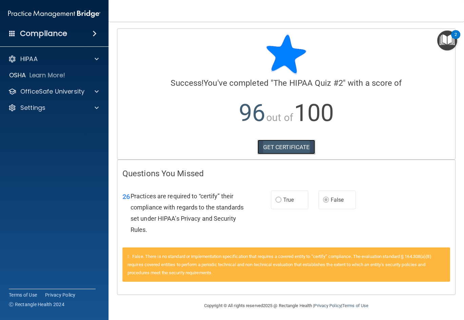
click at [283, 145] on link "GET CERTIFICATE" at bounding box center [287, 147] width 58 height 15
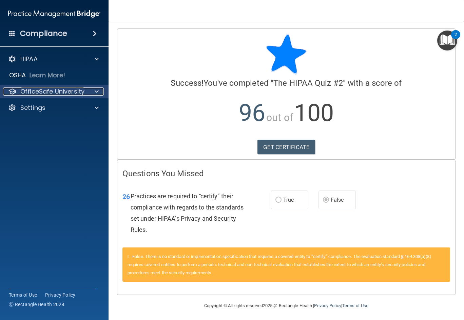
click at [92, 90] on div at bounding box center [95, 92] width 17 height 8
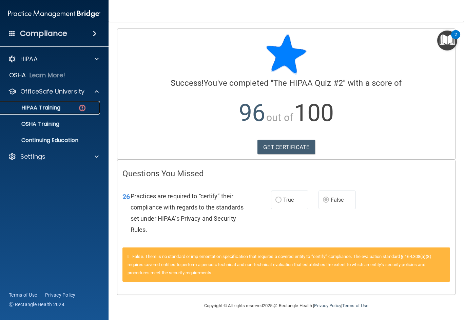
click at [82, 105] on img at bounding box center [82, 108] width 8 height 8
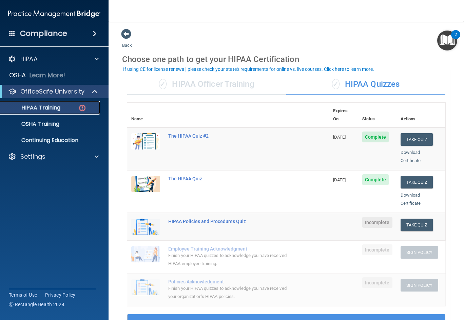
scroll to position [34, 0]
